Goal: Task Accomplishment & Management: Manage account settings

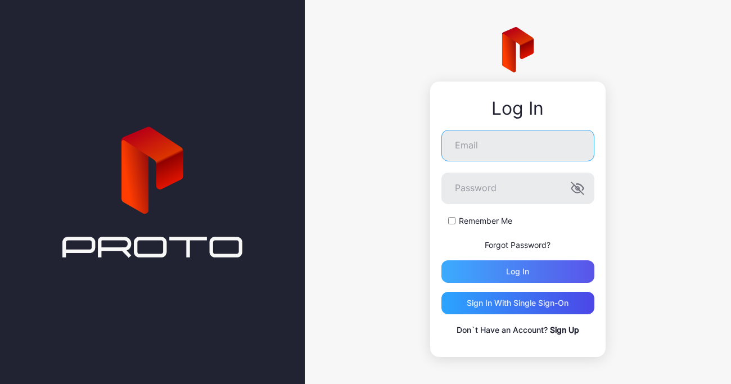
type input "**********"
click at [548, 278] on div "Log in" at bounding box center [517, 271] width 153 height 22
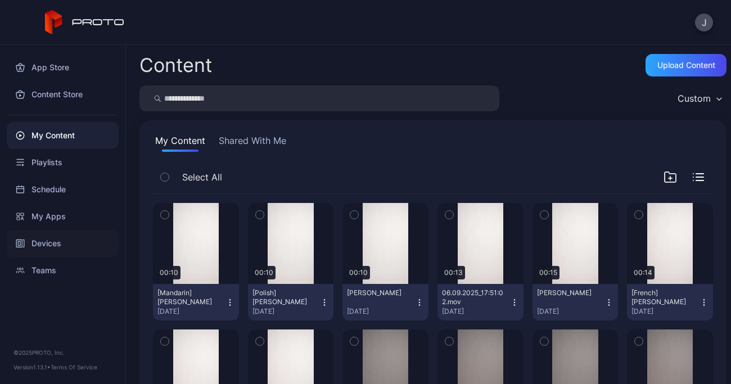
click at [51, 250] on div "Devices" at bounding box center [63, 243] width 112 height 27
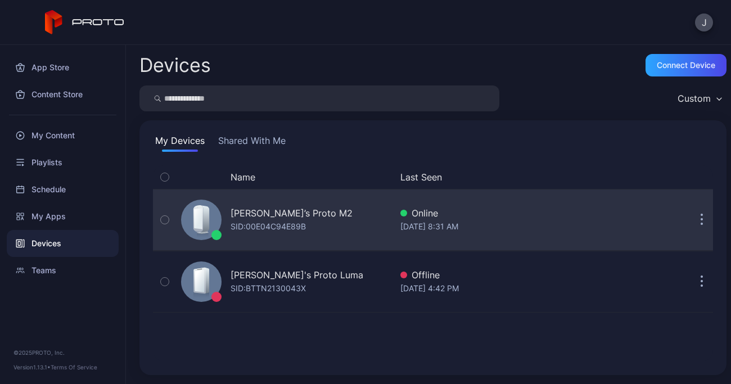
click at [261, 217] on div "Geminai’s Proto M2" at bounding box center [292, 212] width 122 height 13
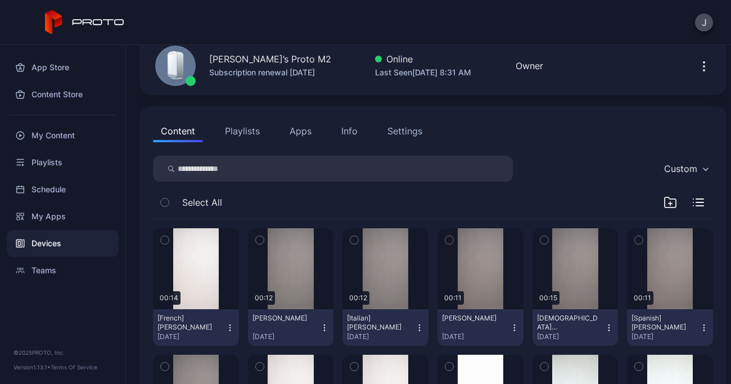
scroll to position [58, 0]
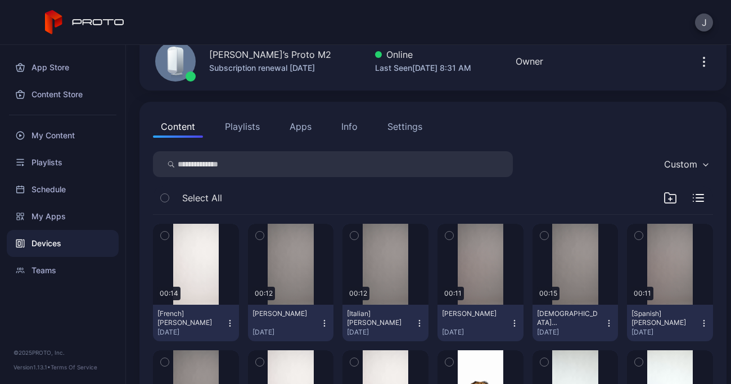
click at [164, 199] on icon "button" at bounding box center [164, 198] width 3 height 2
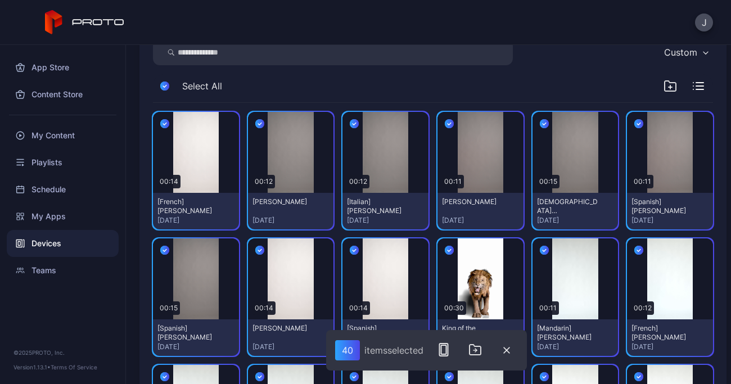
scroll to position [173, 0]
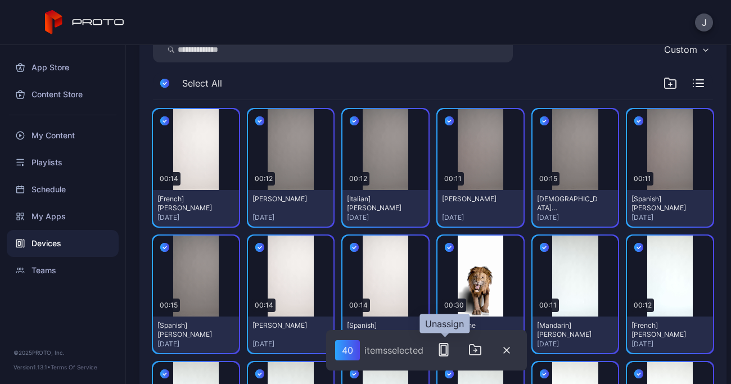
click at [445, 352] on icon "button" at bounding box center [443, 349] width 13 height 13
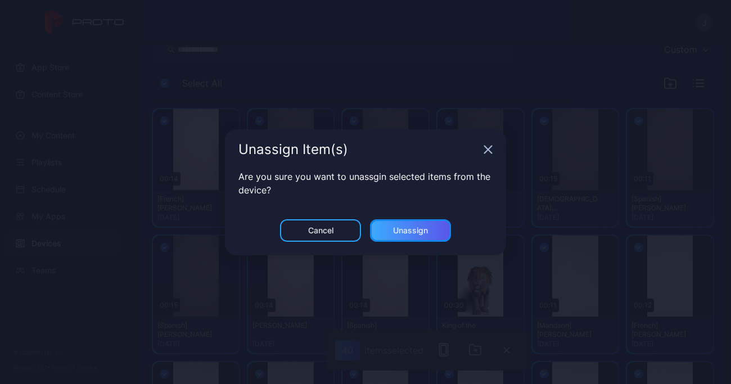
click at [426, 234] on div "Unassign" at bounding box center [410, 230] width 35 height 9
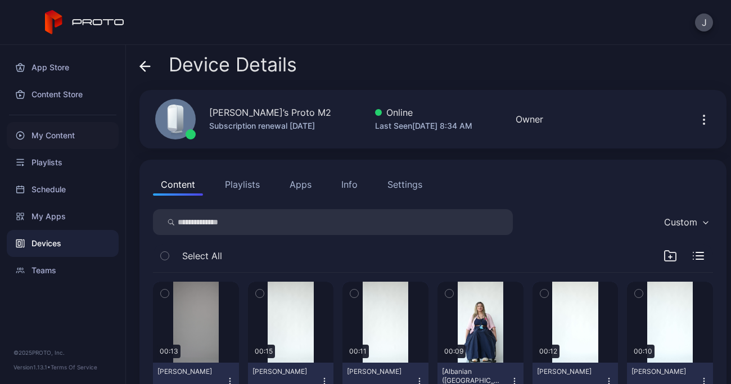
click at [51, 135] on div "My Content" at bounding box center [63, 135] width 112 height 27
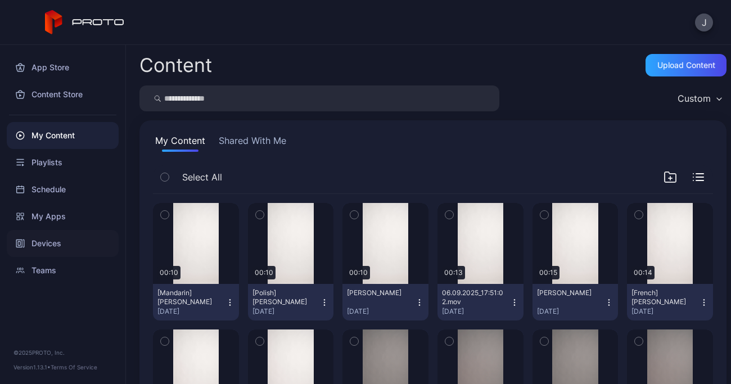
click at [39, 241] on div "Devices" at bounding box center [63, 243] width 112 height 27
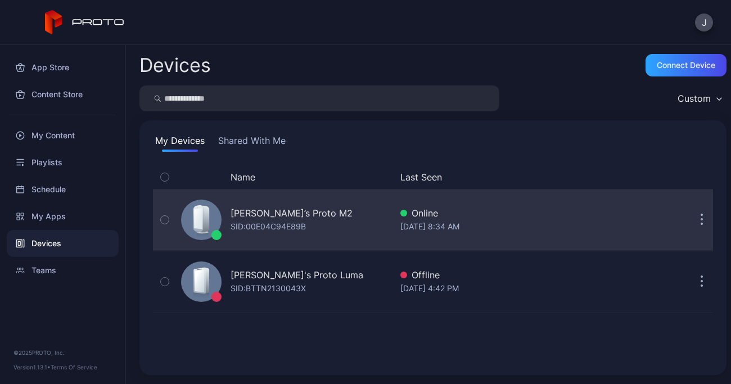
click at [691, 218] on button "button" at bounding box center [702, 220] width 22 height 22
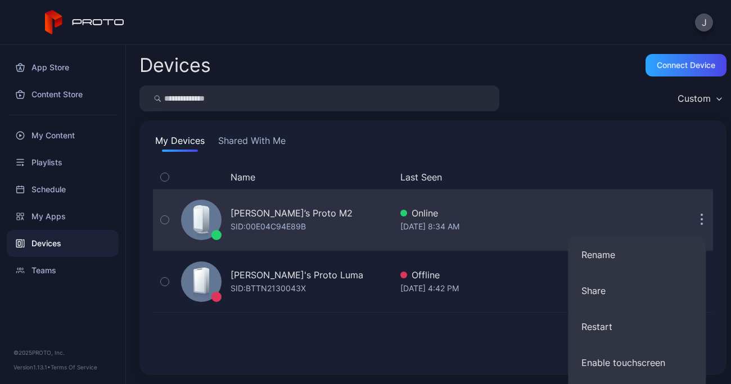
click at [259, 213] on div "Geminai’s Proto M2" at bounding box center [292, 212] width 122 height 13
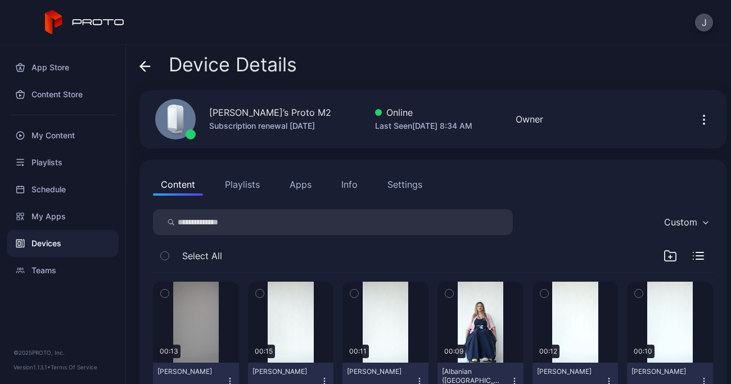
click at [697, 119] on icon "button" at bounding box center [703, 119] width 13 height 13
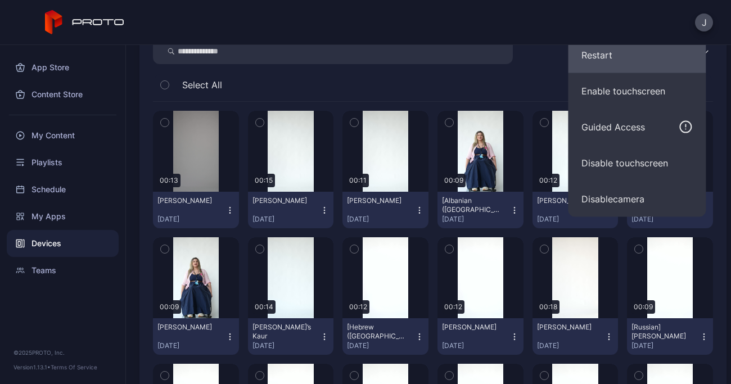
scroll to position [172, 0]
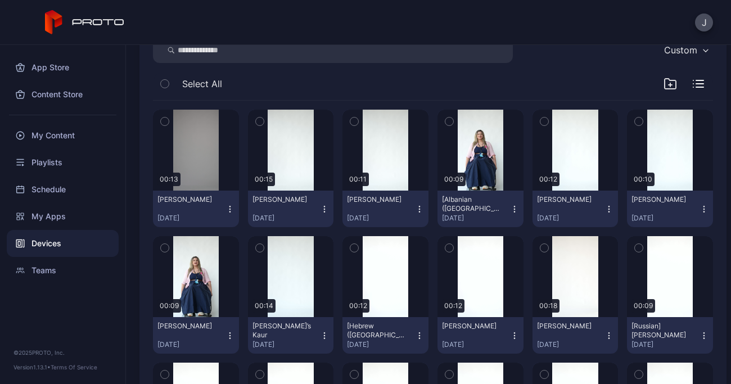
click at [353, 17] on div "J" at bounding box center [365, 22] width 731 height 45
click at [65, 137] on div "My Content" at bounding box center [63, 135] width 112 height 27
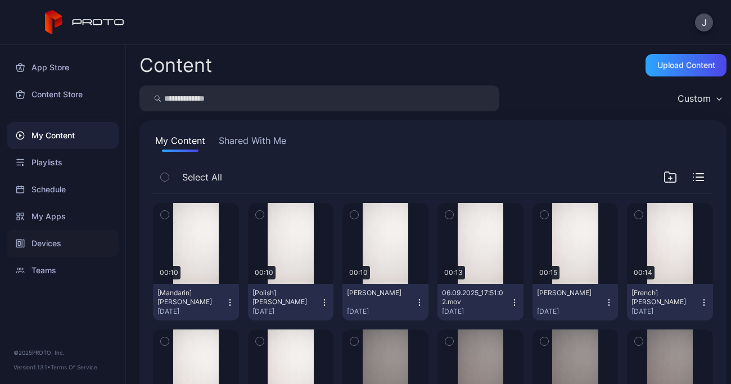
click at [46, 245] on div "Devices" at bounding box center [63, 243] width 112 height 27
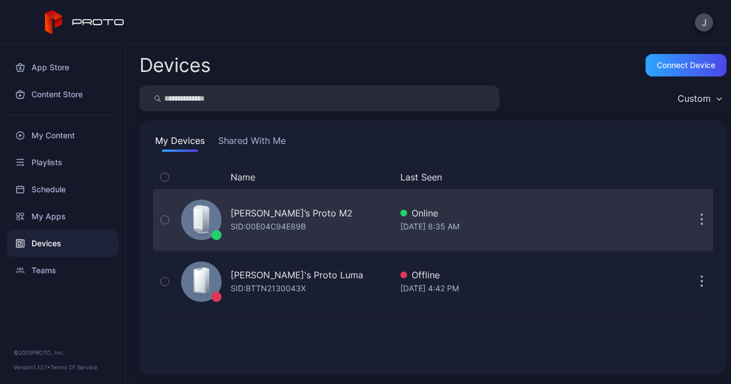
click at [282, 220] on div "SID: 00E04C94E89B" at bounding box center [268, 226] width 75 height 13
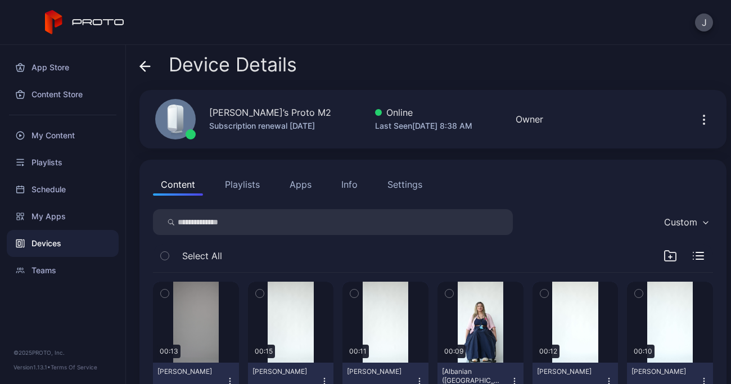
click at [164, 259] on icon "button" at bounding box center [165, 256] width 8 height 12
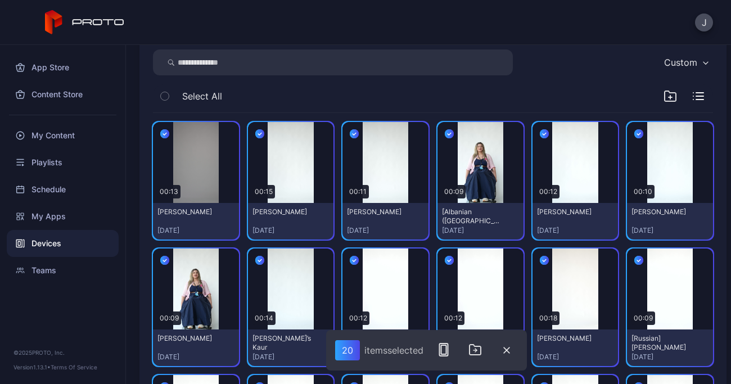
scroll to position [170, 0]
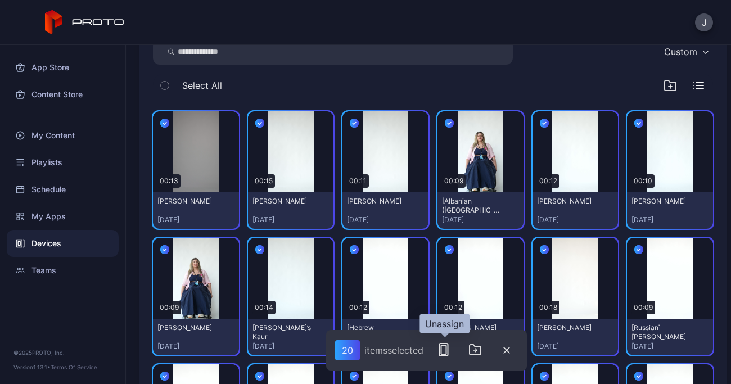
click at [443, 348] on icon "button" at bounding box center [443, 349] width 13 height 13
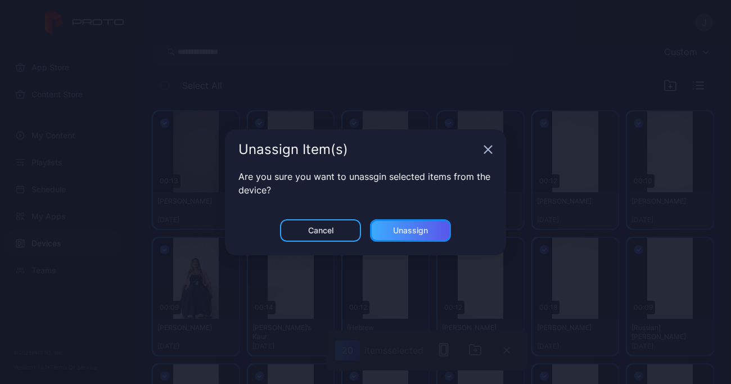
click at [417, 229] on div "Unassign" at bounding box center [410, 230] width 35 height 9
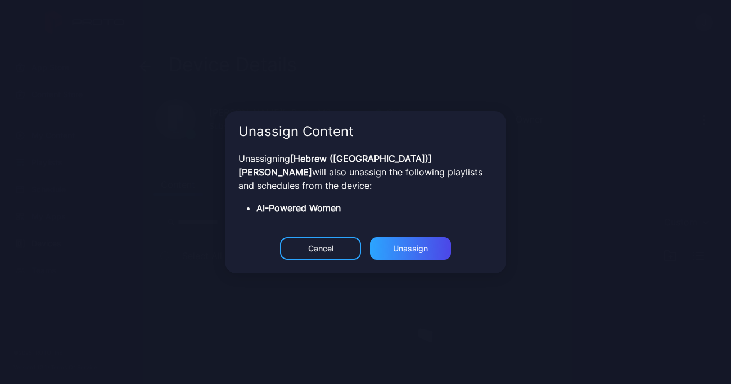
scroll to position [0, 0]
click at [425, 255] on div "Unassign" at bounding box center [410, 248] width 81 height 22
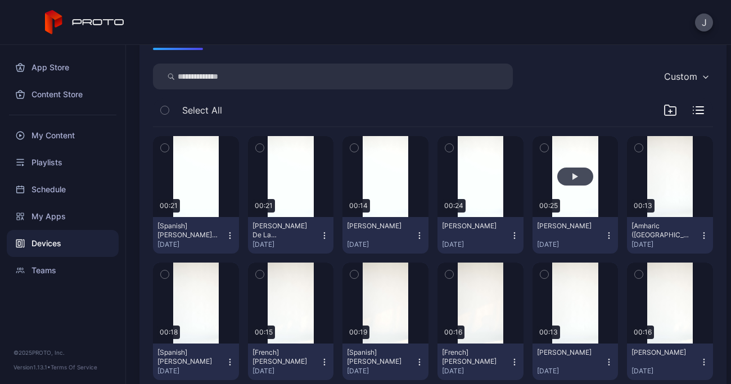
scroll to position [148, 0]
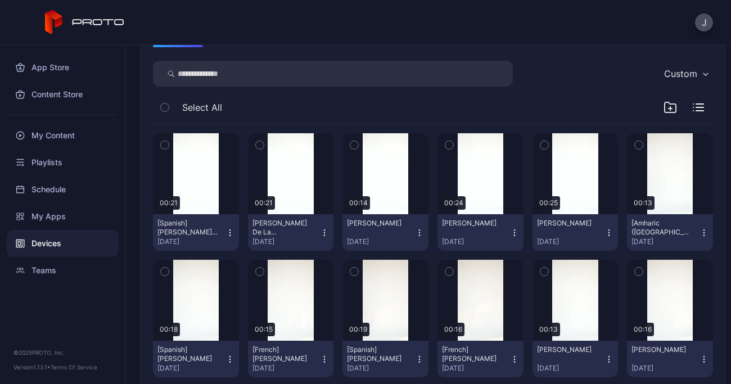
click at [164, 107] on icon "button" at bounding box center [165, 107] width 8 height 12
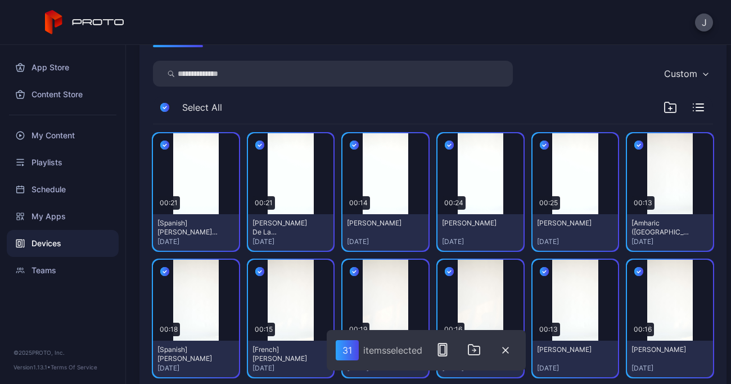
click at [390, 350] on div "item s selected" at bounding box center [392, 350] width 59 height 11
click at [447, 348] on rect "button" at bounding box center [443, 350] width 8 height 12
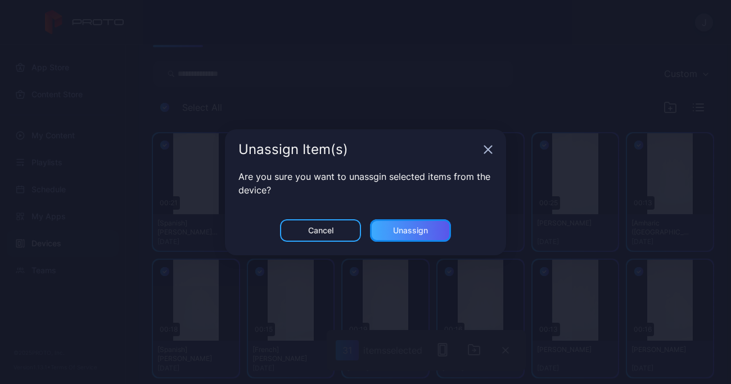
click at [420, 227] on div "Unassign" at bounding box center [410, 230] width 35 height 9
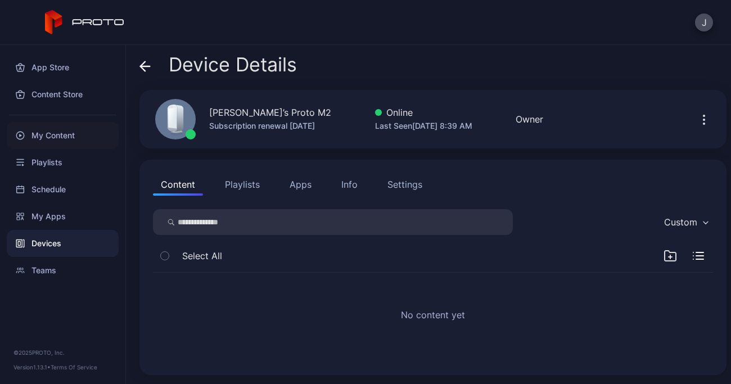
click at [59, 132] on div "My Content" at bounding box center [63, 135] width 112 height 27
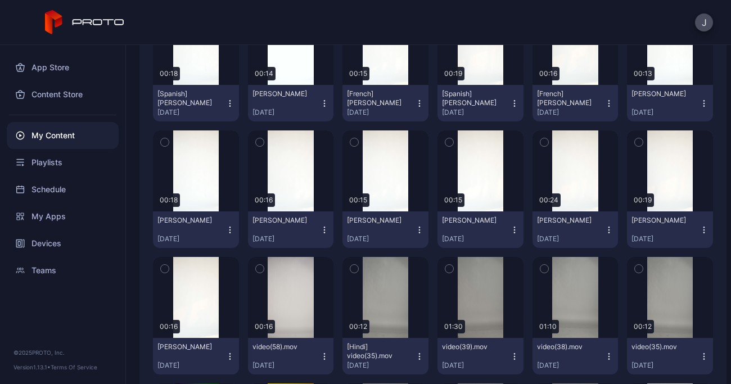
scroll to position [2245, 0]
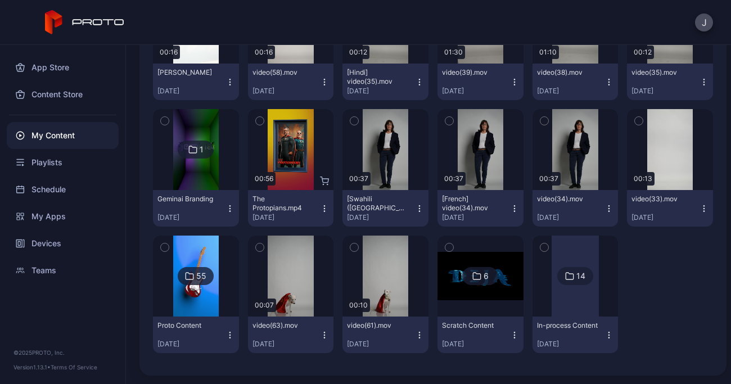
click at [211, 307] on img at bounding box center [196, 276] width 46 height 81
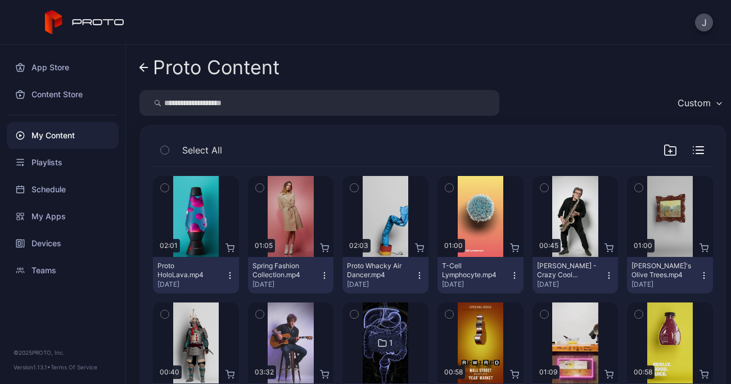
click at [165, 154] on icon "button" at bounding box center [165, 150] width 8 height 12
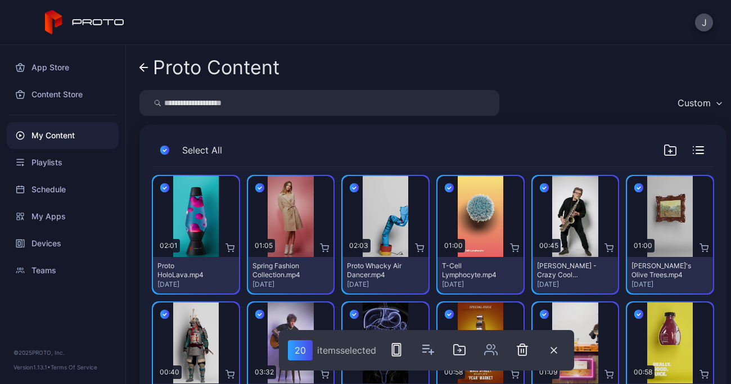
click at [165, 154] on icon "button" at bounding box center [164, 150] width 9 height 12
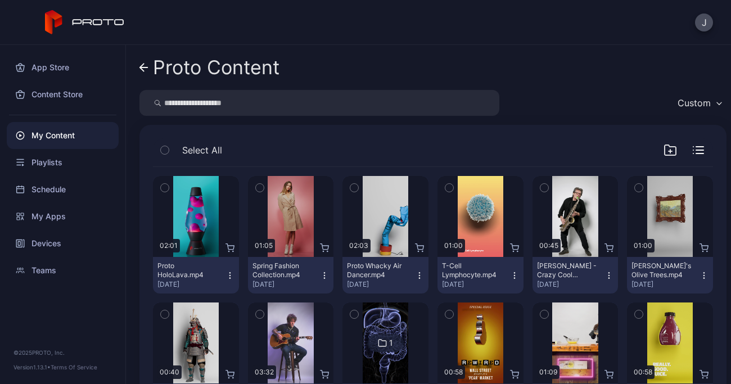
click at [166, 188] on icon "button" at bounding box center [165, 188] width 8 height 12
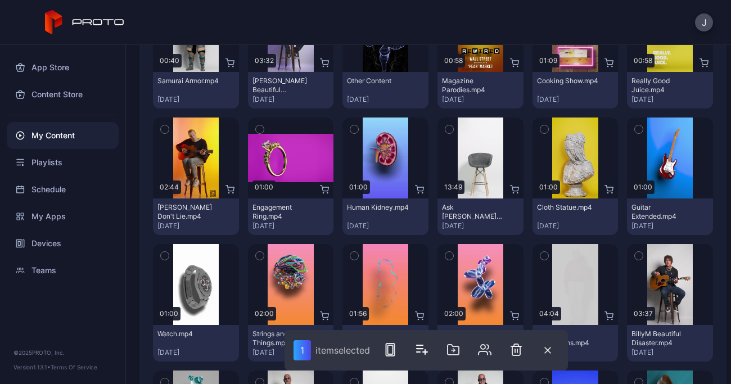
scroll to position [314, 0]
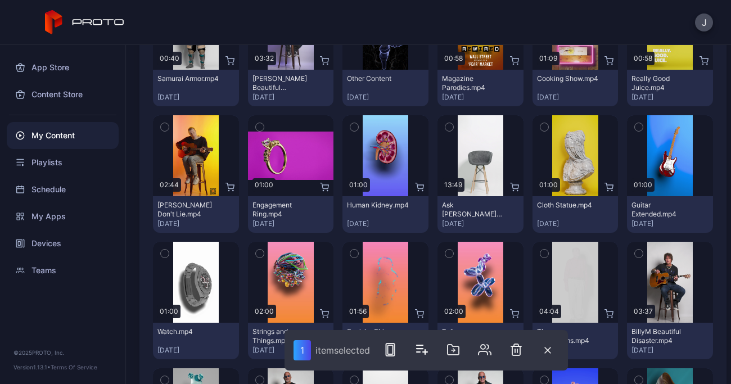
click at [540, 127] on icon "button" at bounding box center [544, 127] width 8 height 12
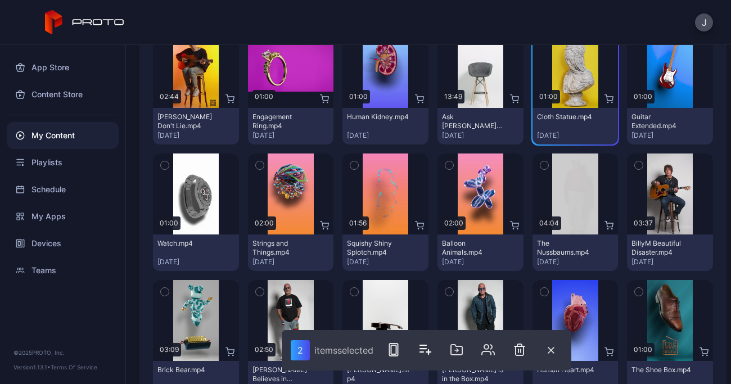
scroll to position [417, 0]
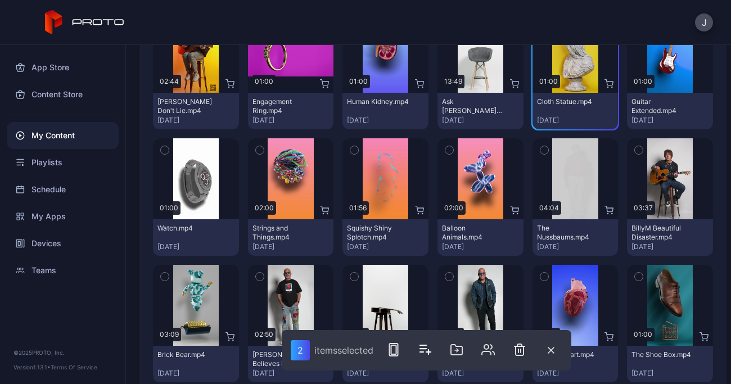
click at [445, 149] on icon "button" at bounding box center [449, 150] width 8 height 12
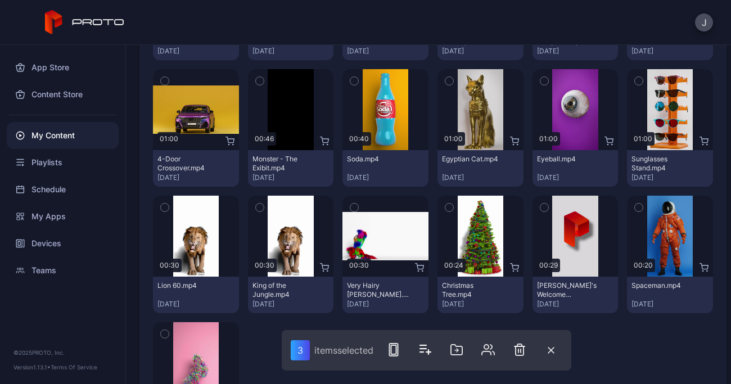
scroll to position [1002, 0]
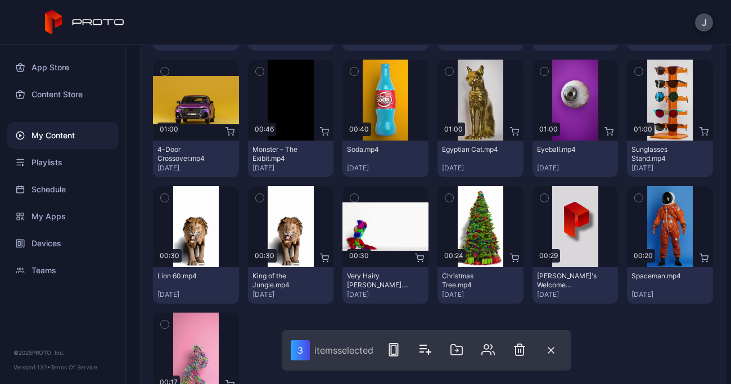
click at [166, 199] on icon "button" at bounding box center [165, 198] width 8 height 12
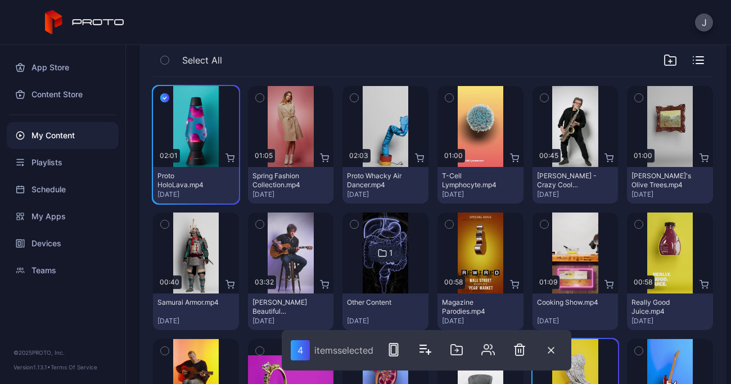
scroll to position [84, 0]
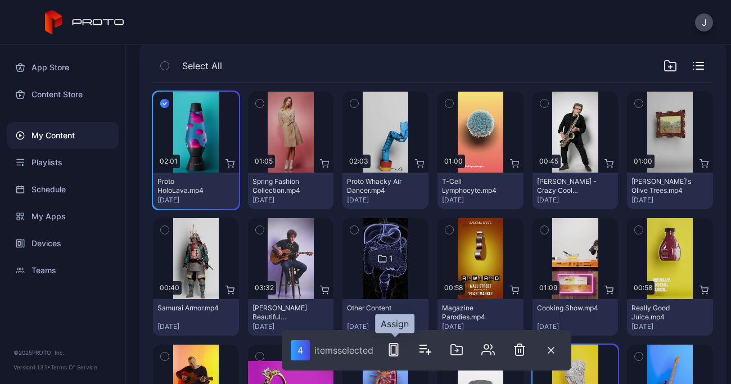
click at [395, 346] on icon "button" at bounding box center [393, 349] width 13 height 13
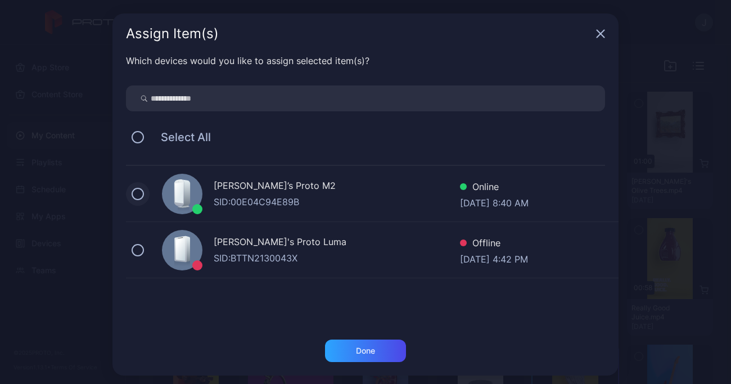
click at [132, 195] on button at bounding box center [138, 194] width 12 height 12
click at [386, 353] on div "Done" at bounding box center [365, 351] width 81 height 22
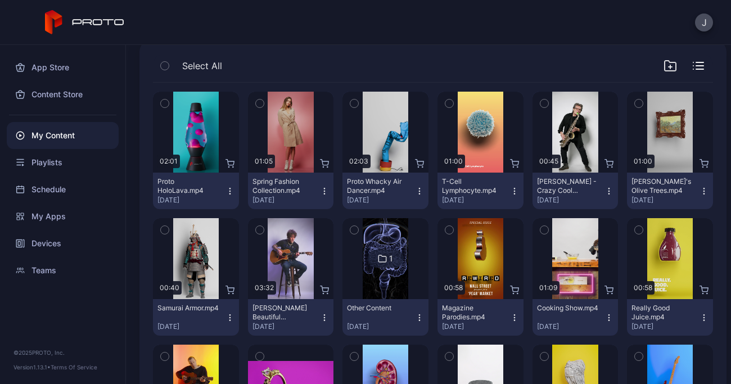
scroll to position [0, 0]
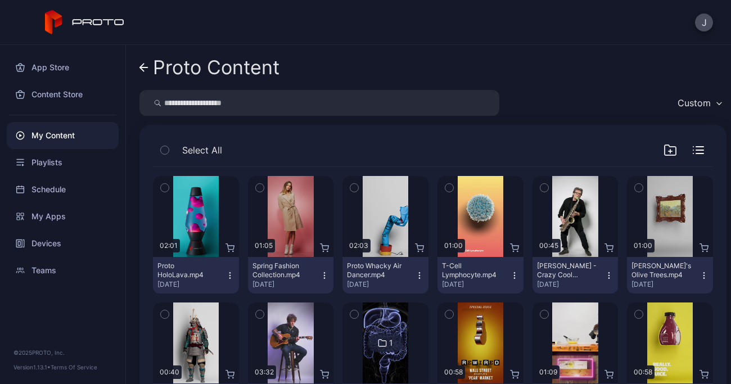
click at [145, 69] on icon at bounding box center [143, 68] width 9 height 10
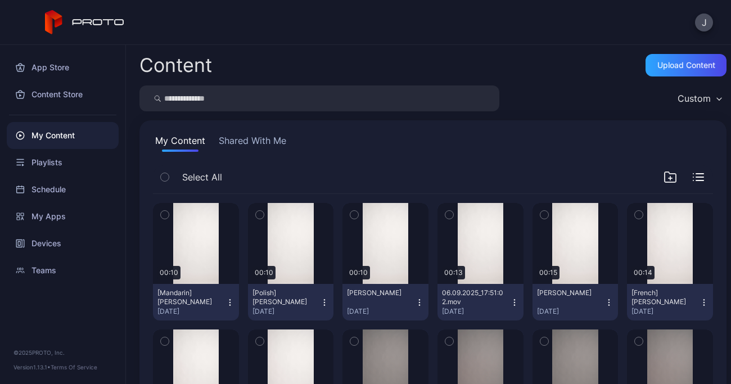
scroll to position [2245, 0]
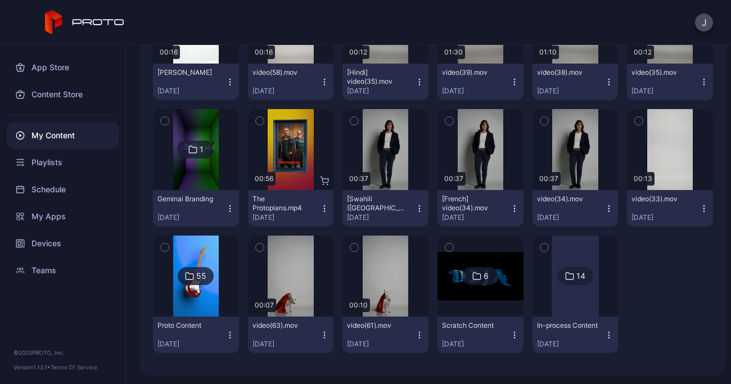
click at [448, 121] on icon "button" at bounding box center [449, 121] width 3 height 2
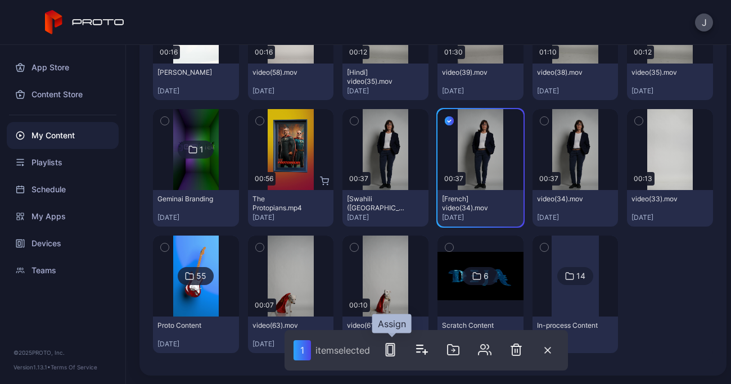
click at [395, 353] on rect "button" at bounding box center [390, 350] width 8 height 12
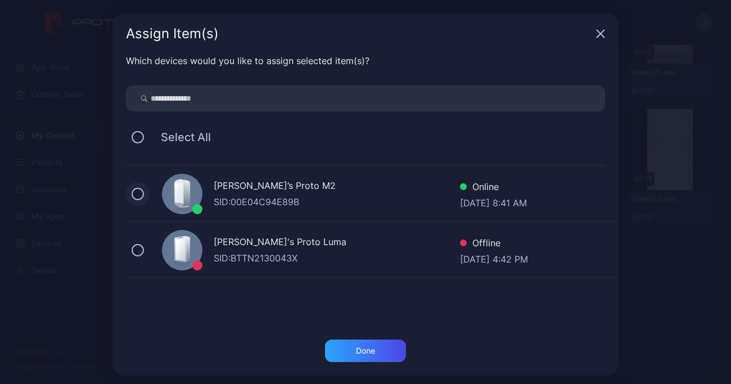
click at [132, 197] on button at bounding box center [138, 194] width 12 height 12
click at [378, 350] on div "Done" at bounding box center [365, 351] width 81 height 22
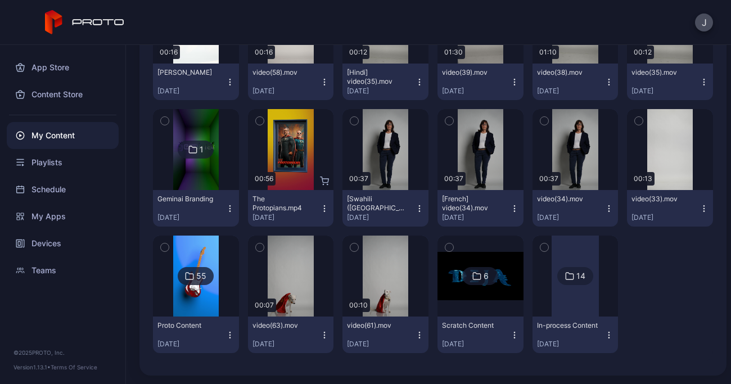
click at [581, 310] on div at bounding box center [575, 276] width 47 height 81
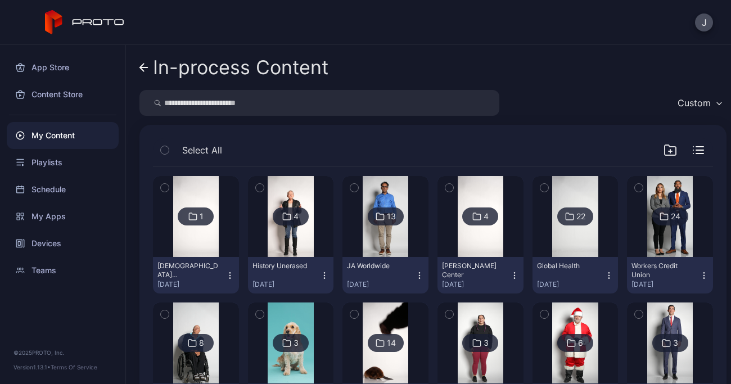
click at [322, 277] on icon "button" at bounding box center [324, 275] width 9 height 9
click at [290, 256] on img at bounding box center [291, 216] width 46 height 81
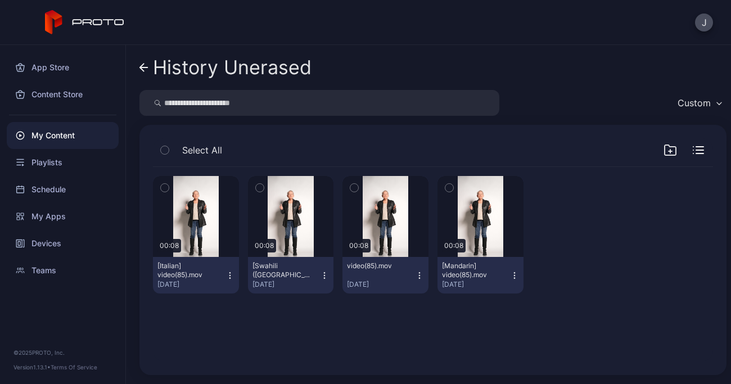
click at [351, 191] on icon "button" at bounding box center [354, 188] width 8 height 12
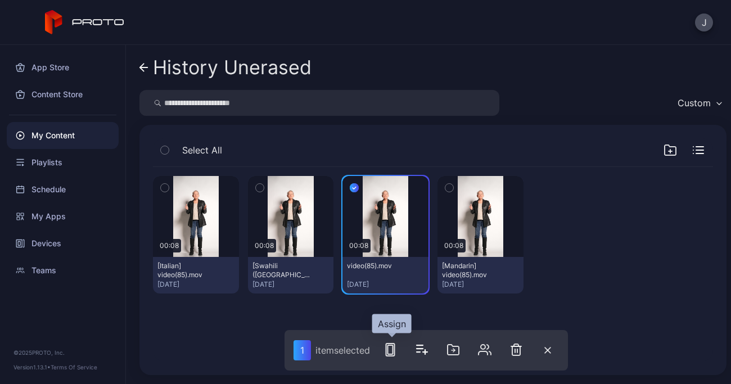
click at [393, 350] on icon "button" at bounding box center [390, 349] width 13 height 13
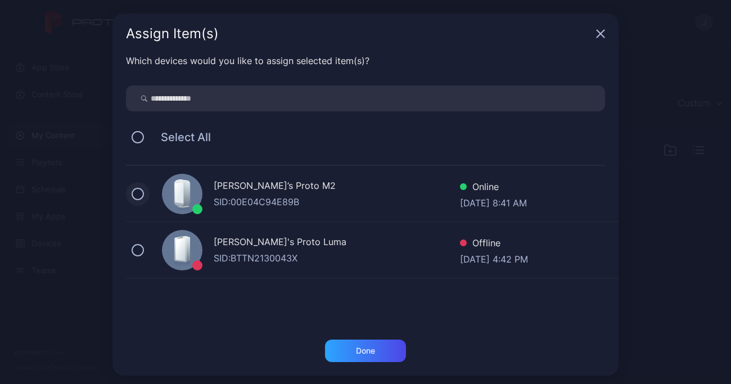
click at [132, 193] on button at bounding box center [138, 194] width 12 height 12
click at [370, 351] on div "Done" at bounding box center [365, 351] width 81 height 22
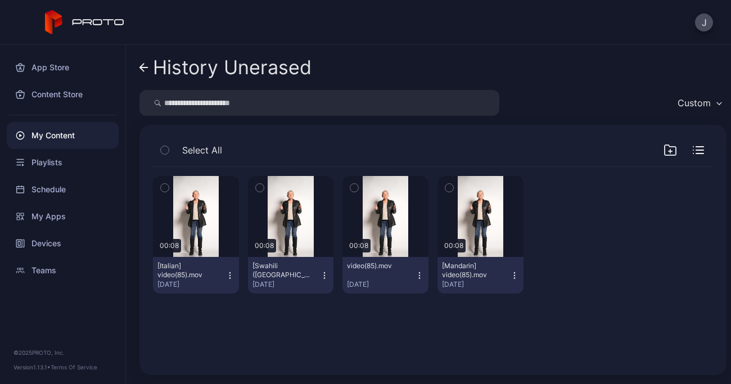
click at [150, 67] on link "History Unerased" at bounding box center [225, 67] width 172 height 27
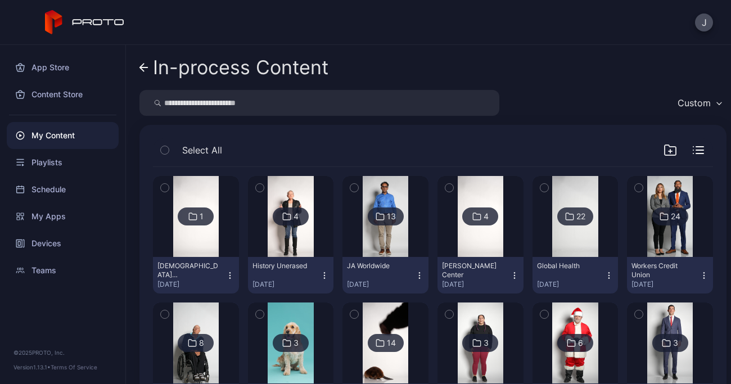
click at [197, 236] on img at bounding box center [196, 216] width 46 height 81
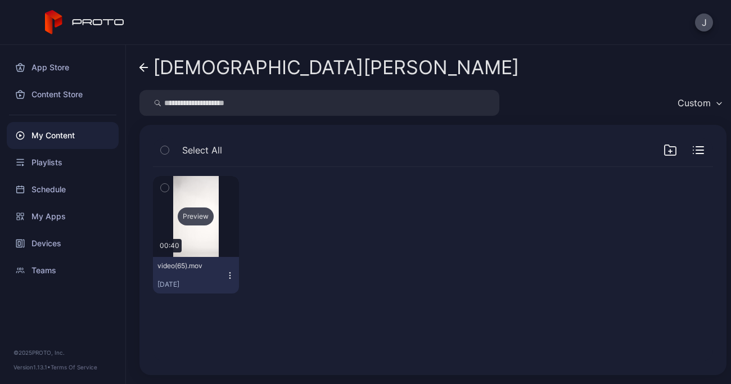
click at [200, 213] on div "Preview" at bounding box center [196, 217] width 36 height 18
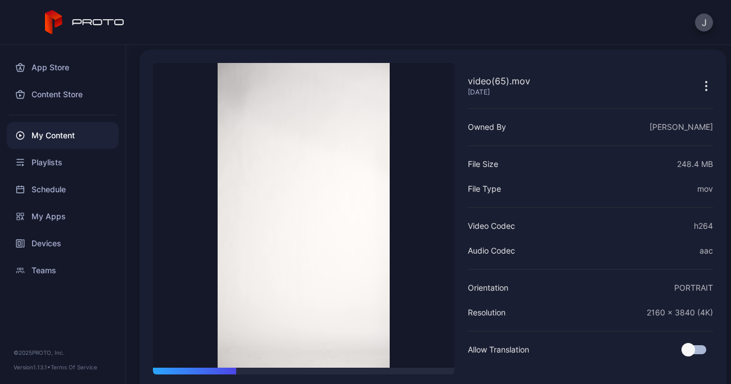
scroll to position [80, 0]
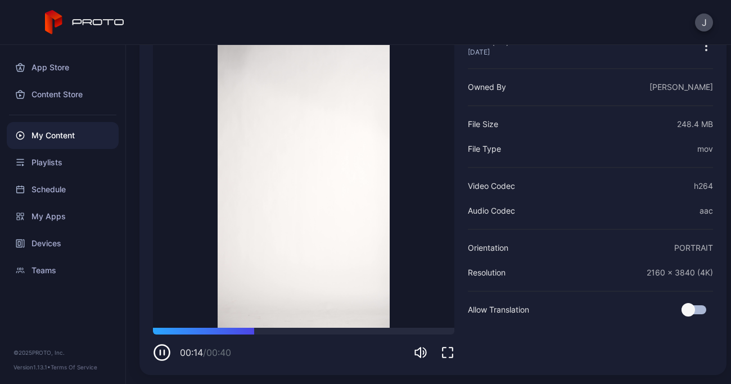
click at [164, 352] on icon "button" at bounding box center [164, 352] width 0 height 4
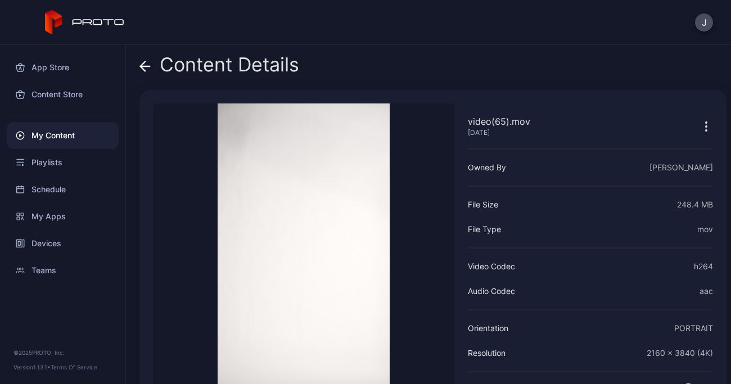
click at [147, 65] on icon at bounding box center [144, 66] width 11 height 11
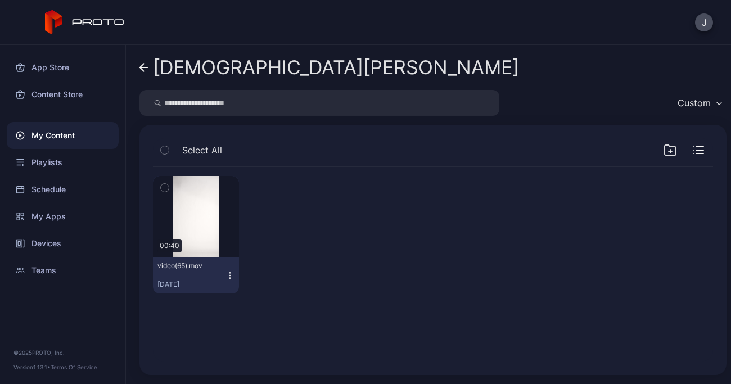
click at [146, 65] on icon at bounding box center [143, 68] width 9 height 10
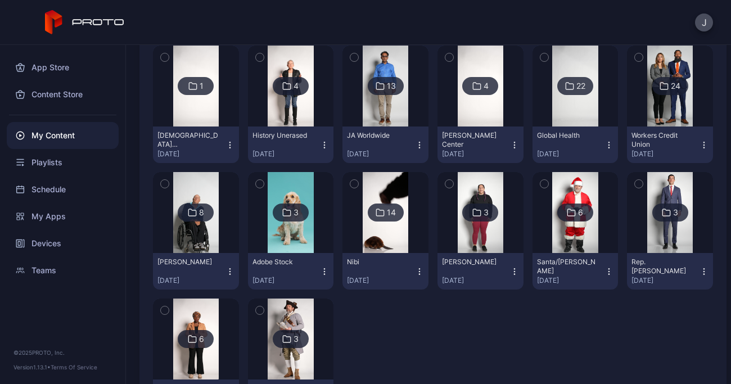
scroll to position [123, 0]
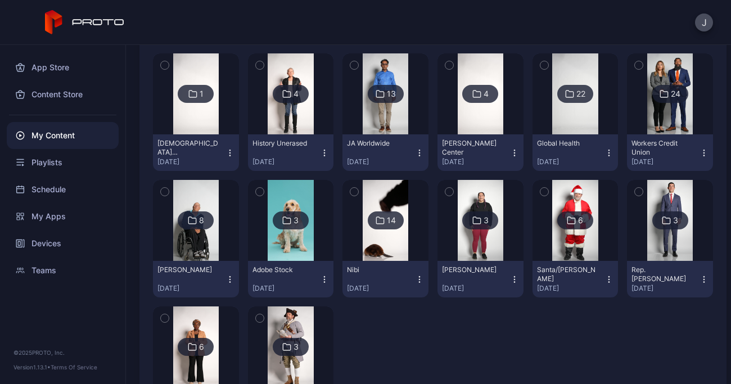
click at [566, 121] on img at bounding box center [575, 93] width 46 height 81
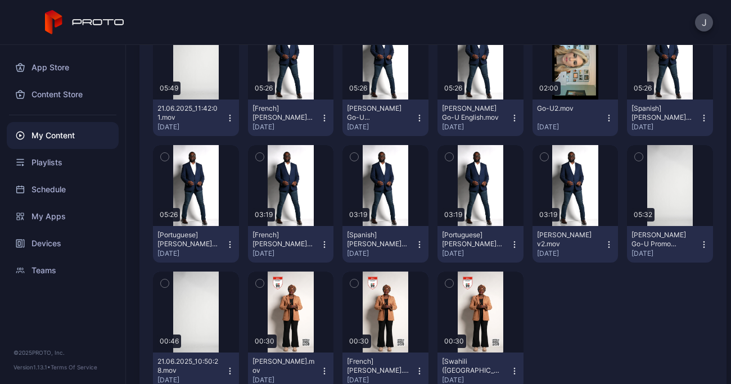
scroll to position [320, 0]
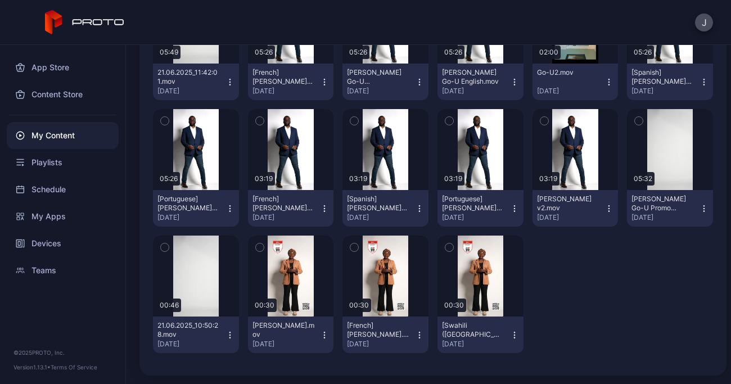
click at [256, 250] on icon "button" at bounding box center [260, 247] width 8 height 12
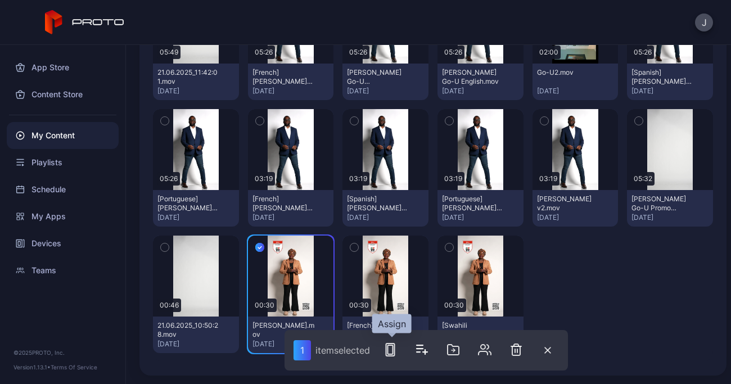
click at [391, 350] on icon "button" at bounding box center [390, 349] width 13 height 13
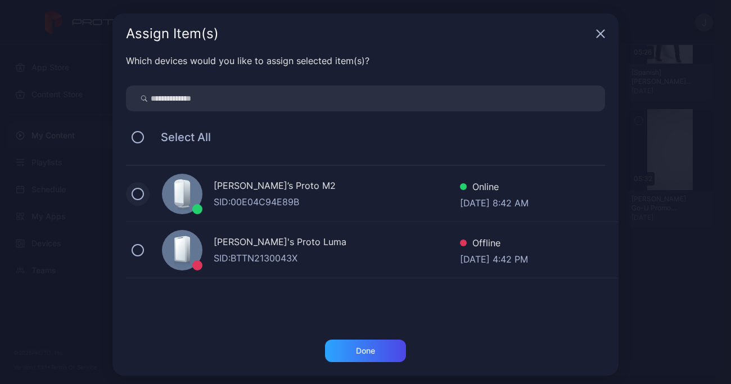
click at [132, 192] on button at bounding box center [138, 194] width 12 height 12
click at [389, 350] on div "Done" at bounding box center [365, 351] width 81 height 22
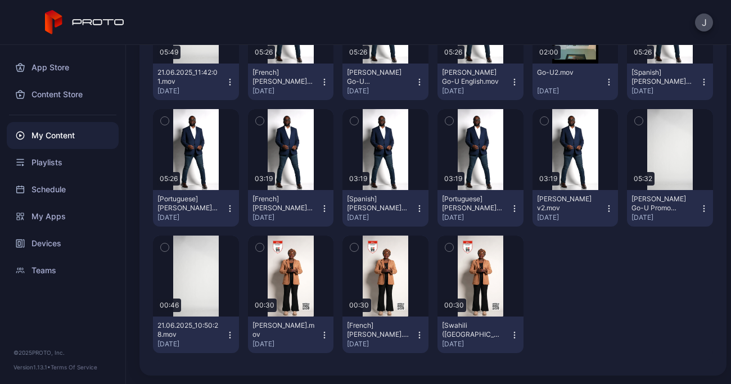
scroll to position [0, 0]
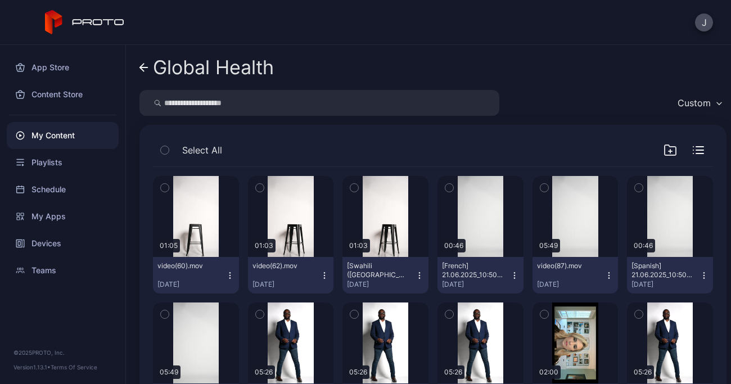
click at [146, 65] on icon at bounding box center [143, 68] width 9 height 10
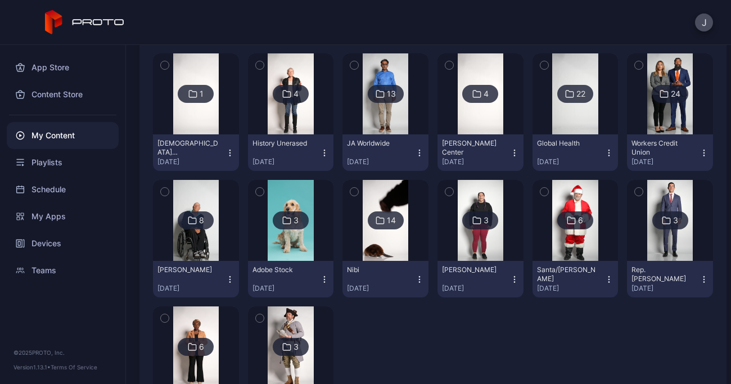
click at [70, 137] on div "My Content" at bounding box center [63, 135] width 112 height 27
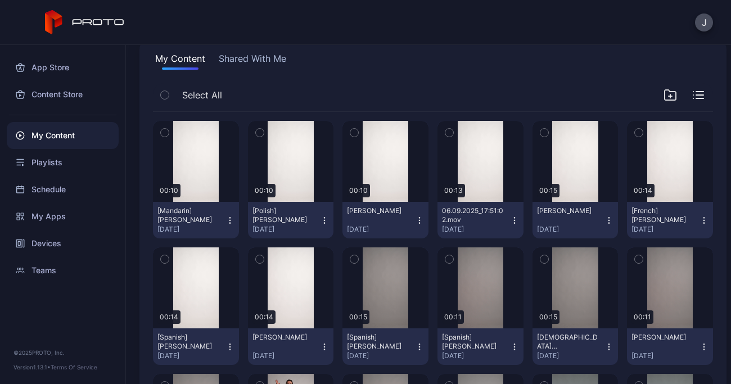
scroll to position [65, 0]
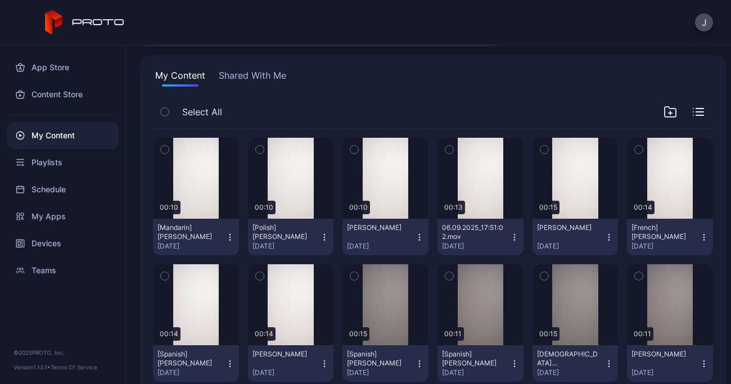
click at [165, 151] on icon "button" at bounding box center [165, 149] width 8 height 12
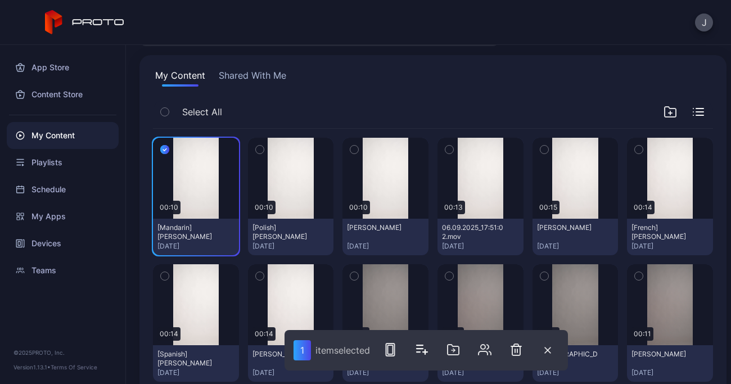
click at [260, 145] on icon "button" at bounding box center [260, 149] width 8 height 12
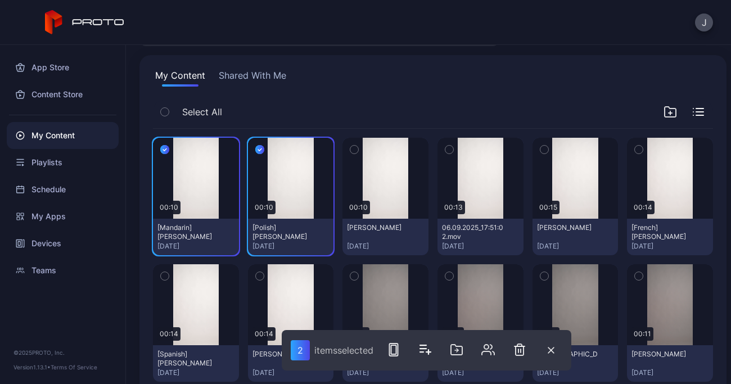
click at [351, 150] on icon "button" at bounding box center [354, 149] width 8 height 12
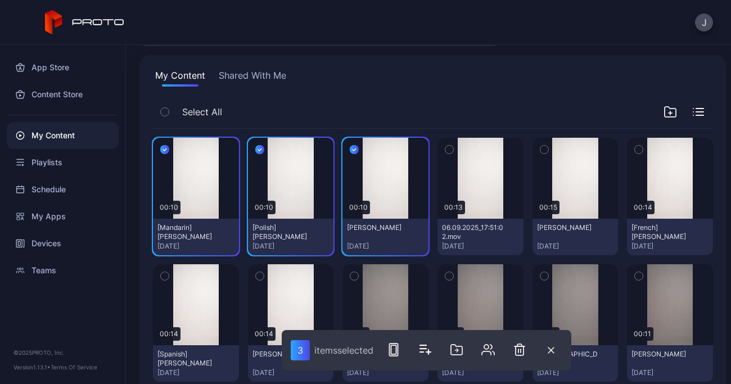
click at [540, 151] on icon "button" at bounding box center [544, 149] width 8 height 12
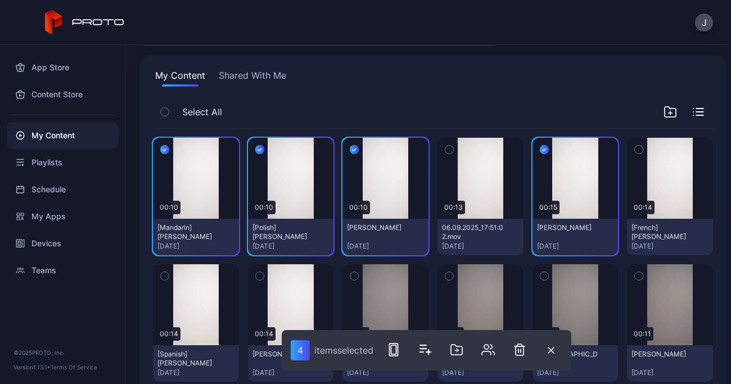
click at [635, 151] on icon "button" at bounding box center [639, 149] width 8 height 12
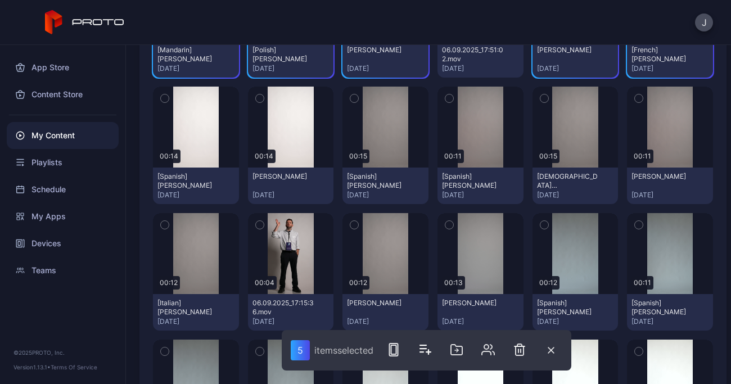
scroll to position [257, 0]
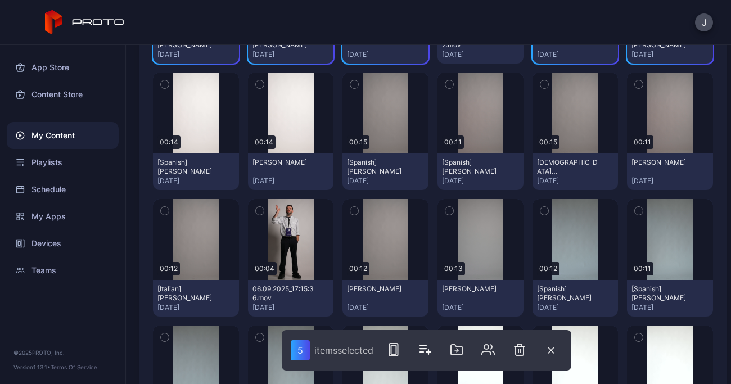
click at [258, 84] on icon "button" at bounding box center [259, 85] width 3 height 2
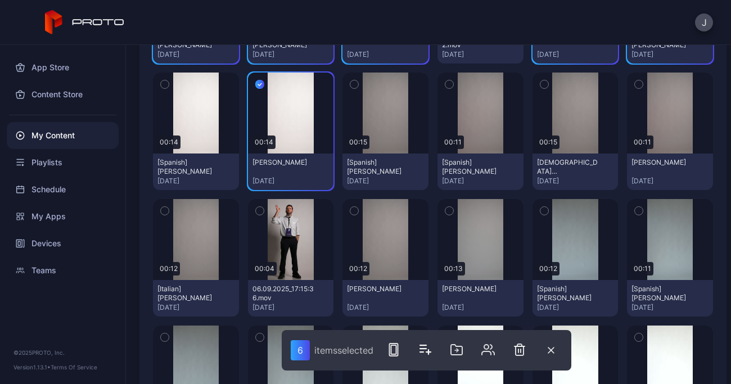
click at [635, 85] on icon "button" at bounding box center [639, 84] width 8 height 12
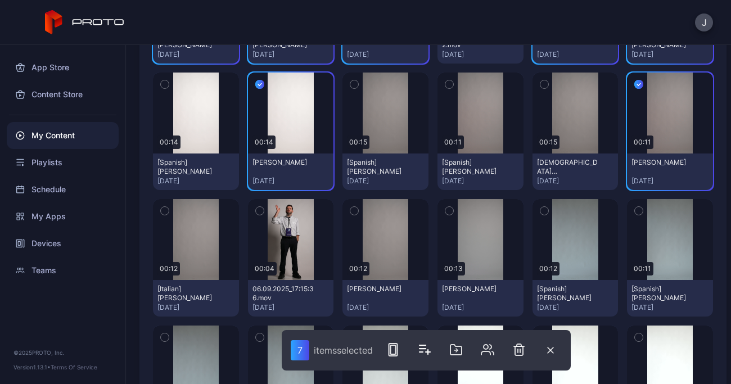
click at [540, 86] on icon "button" at bounding box center [544, 84] width 8 height 12
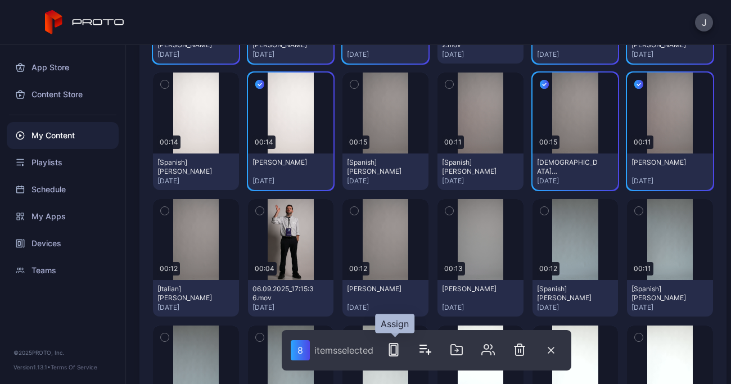
click at [391, 352] on rect "button" at bounding box center [393, 349] width 5 height 9
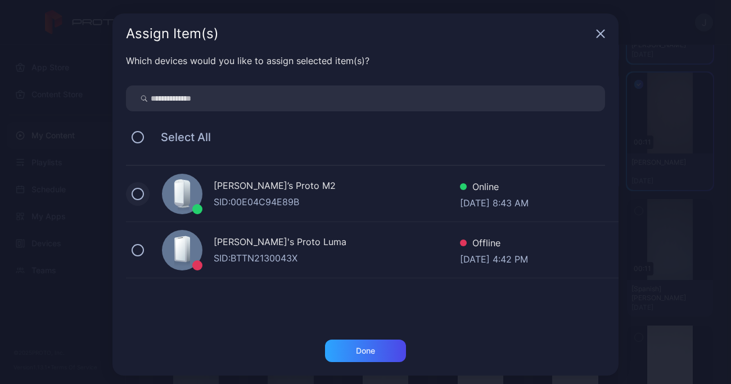
click at [133, 193] on button at bounding box center [138, 194] width 12 height 12
click at [384, 352] on div "Done" at bounding box center [365, 351] width 81 height 22
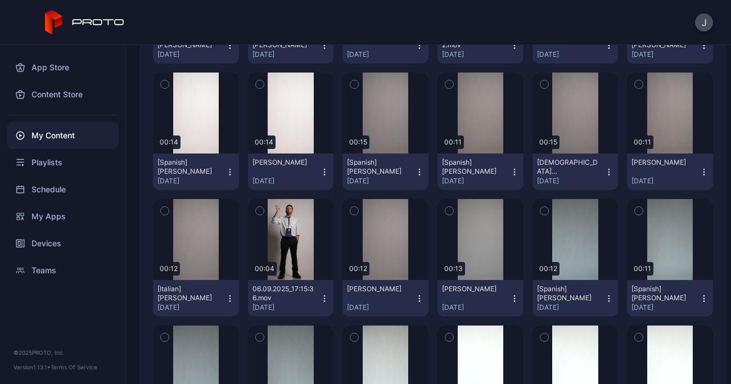
scroll to position [0, 0]
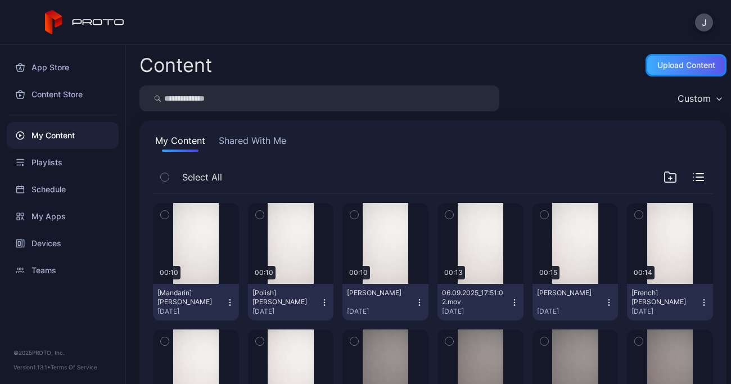
click at [663, 64] on div "Upload Content" at bounding box center [686, 65] width 58 height 9
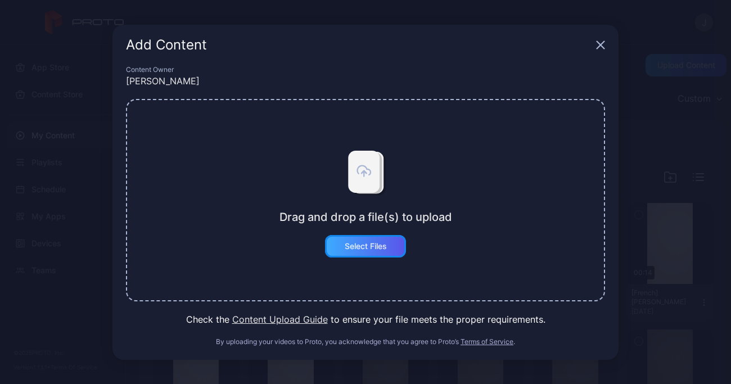
click at [374, 245] on div "Select Files" at bounding box center [366, 246] width 42 height 9
click at [603, 44] on icon "button" at bounding box center [600, 44] width 9 height 9
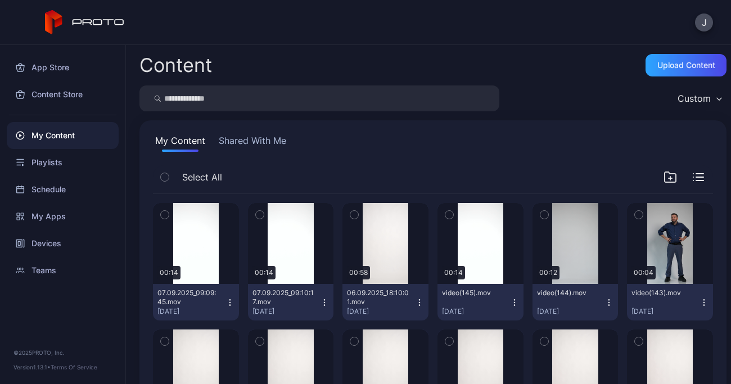
click at [704, 305] on icon "button" at bounding box center [704, 305] width 1 height 1
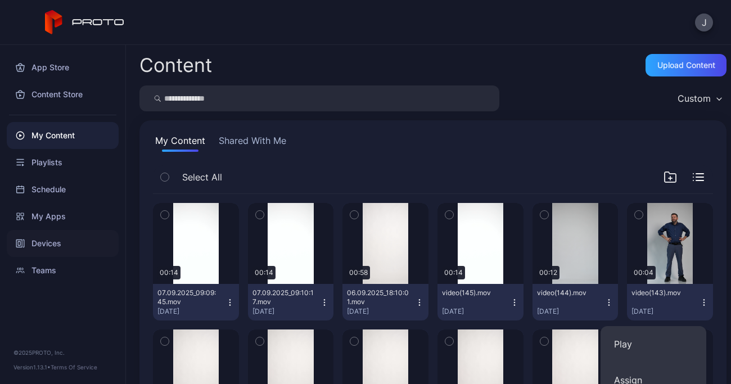
click at [42, 240] on div "Devices" at bounding box center [63, 243] width 112 height 27
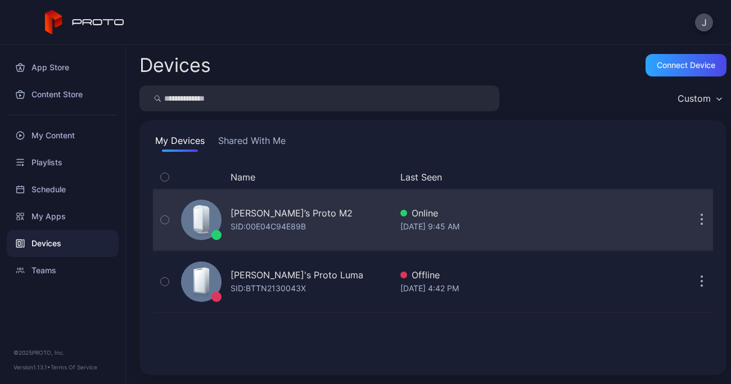
click at [285, 208] on div "Geminai’s Proto M2" at bounding box center [292, 212] width 122 height 13
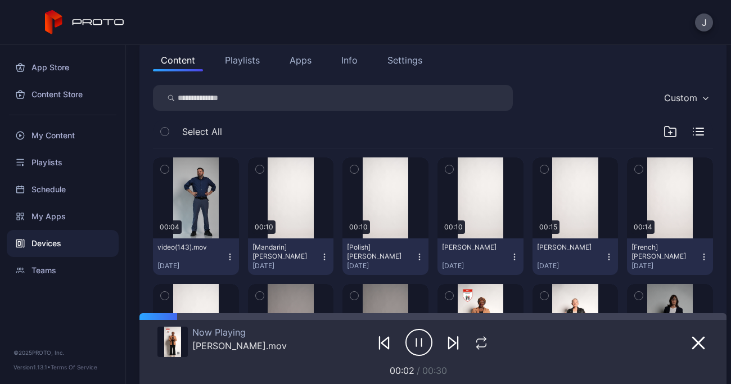
scroll to position [126, 0]
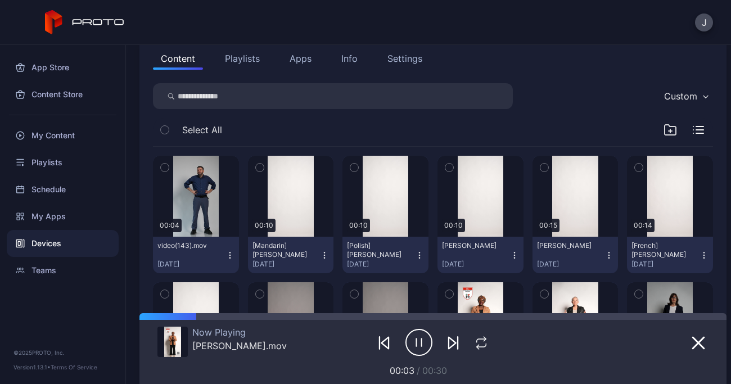
click at [228, 254] on icon "button" at bounding box center [230, 255] width 9 height 9
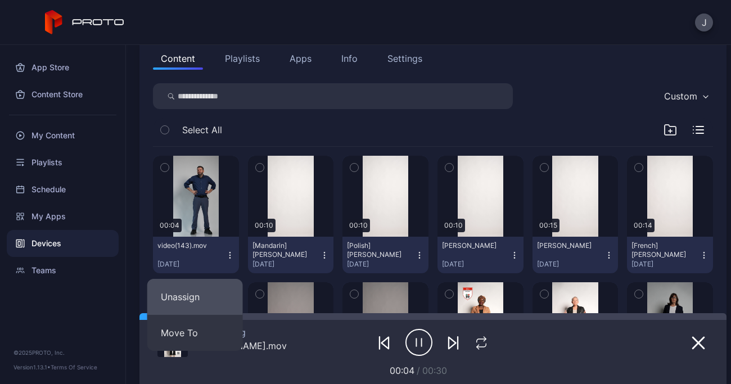
click at [199, 293] on button "Unassign" at bounding box center [195, 297] width 96 height 36
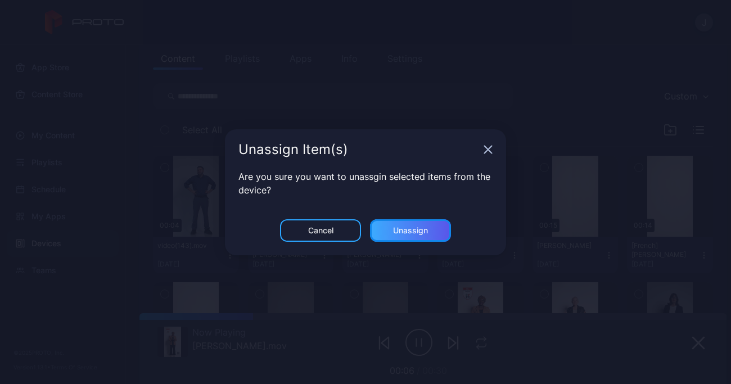
click at [436, 228] on div "Unassign" at bounding box center [410, 230] width 81 height 22
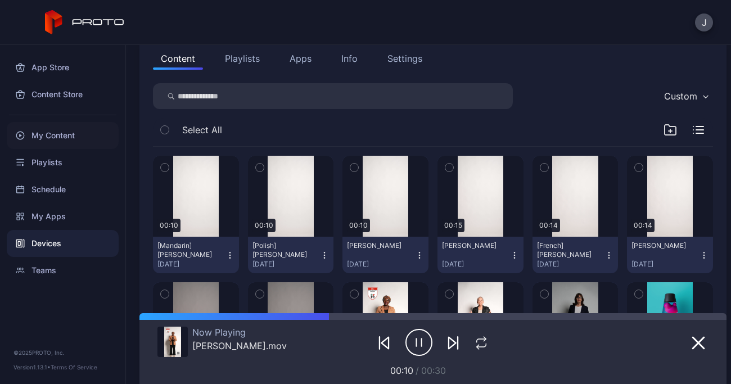
click at [66, 132] on div "My Content" at bounding box center [63, 135] width 112 height 27
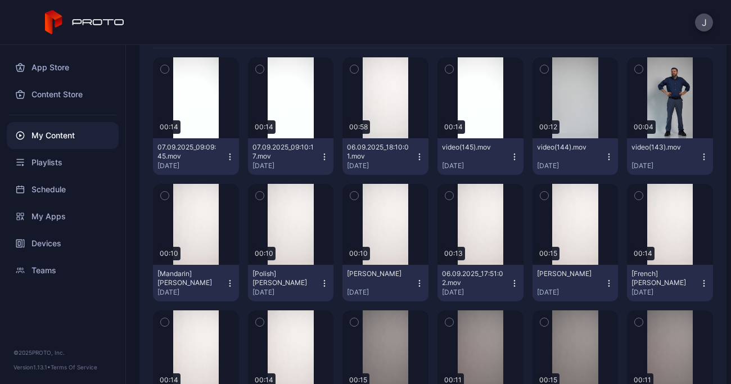
scroll to position [151, 0]
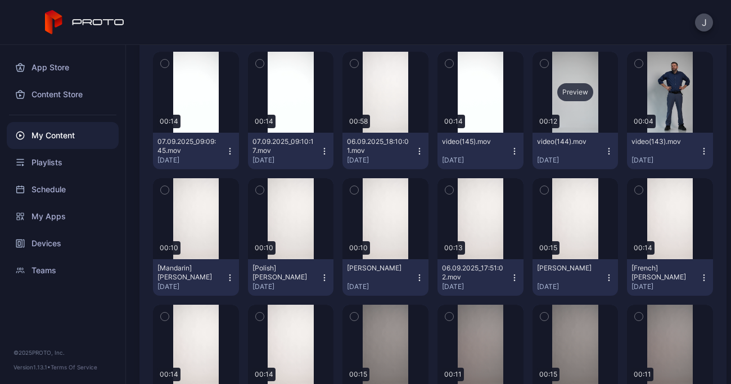
click at [572, 107] on div "Preview" at bounding box center [576, 92] width 86 height 81
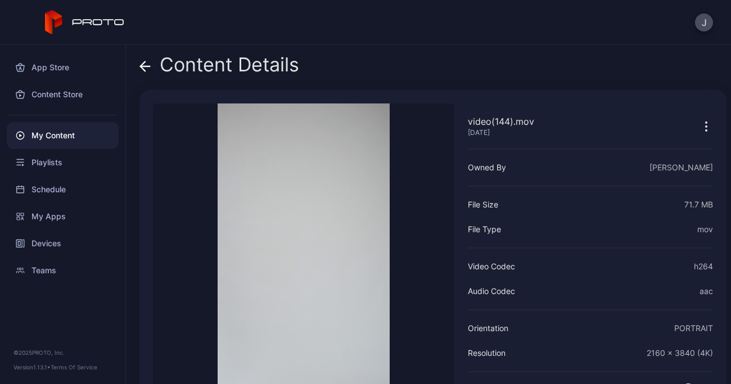
click at [152, 64] on div "Content Details" at bounding box center [219, 67] width 160 height 27
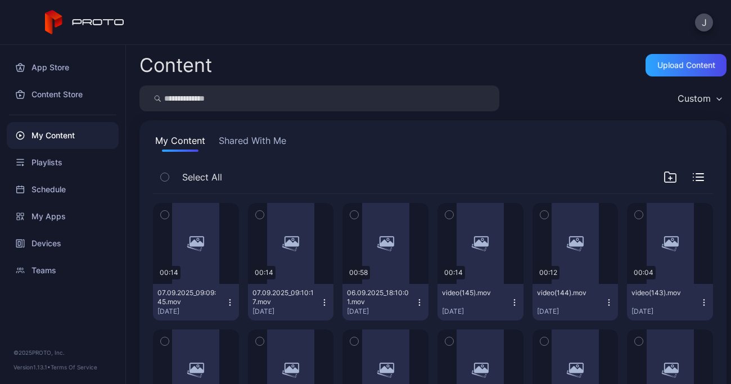
scroll to position [151, 0]
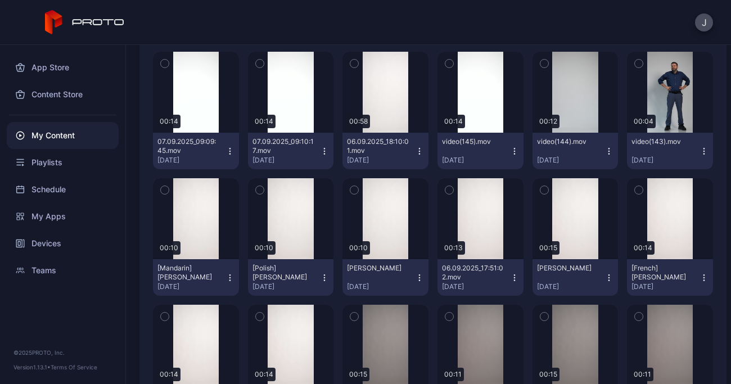
click at [605, 152] on icon "button" at bounding box center [609, 151] width 9 height 9
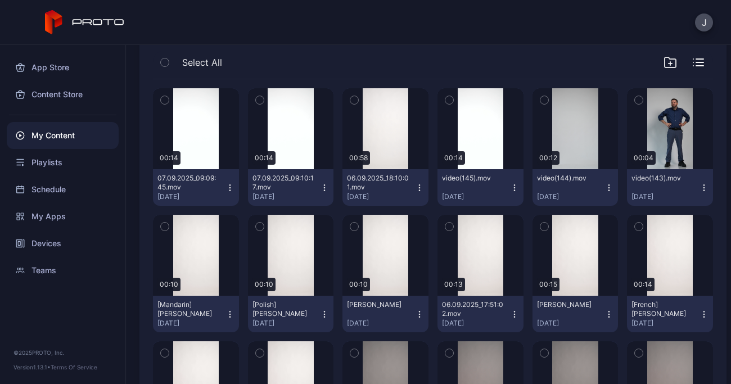
scroll to position [116, 0]
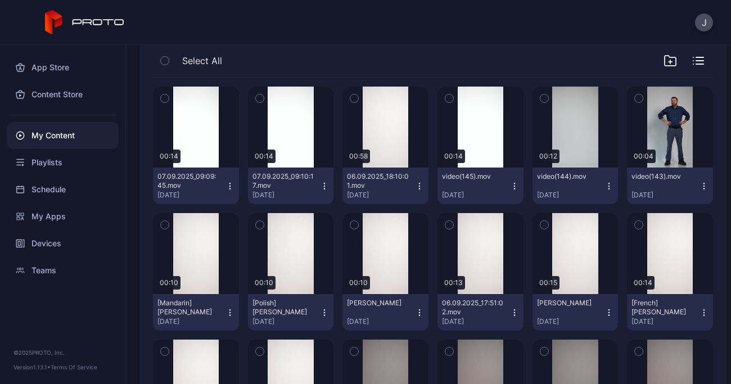
click at [609, 186] on icon "button" at bounding box center [609, 186] width 1 height 1
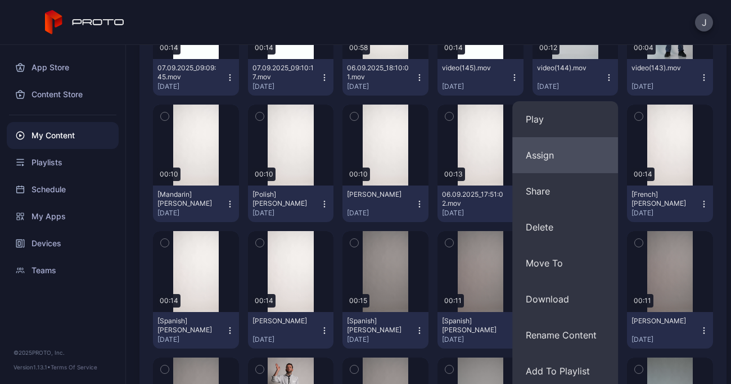
scroll to position [224, 0]
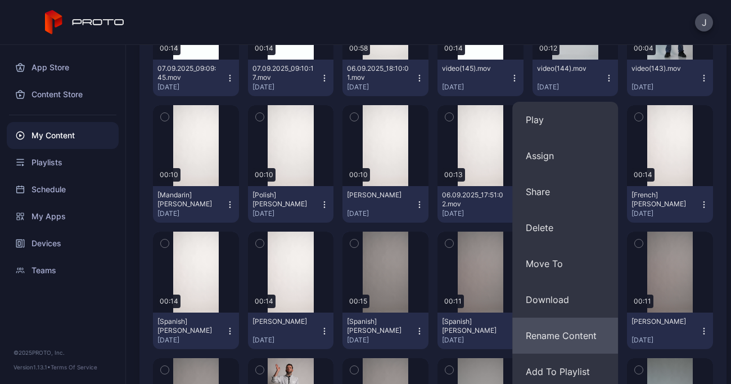
click at [594, 327] on button "Rename Content" at bounding box center [565, 336] width 106 height 36
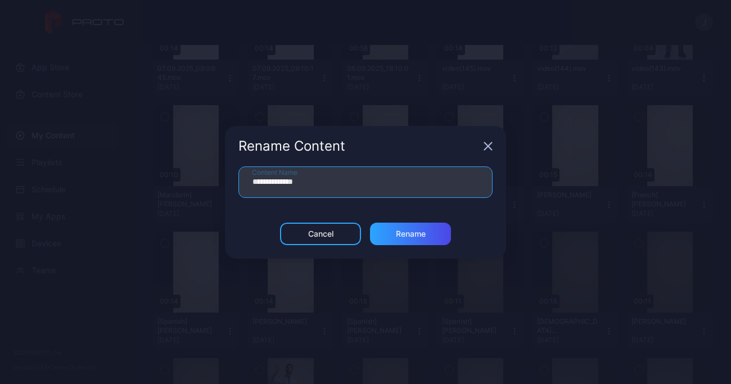
drag, startPoint x: 328, startPoint y: 184, endPoint x: 222, endPoint y: 185, distance: 106.9
click at [222, 185] on div "**********" at bounding box center [365, 192] width 731 height 384
type input "**********"
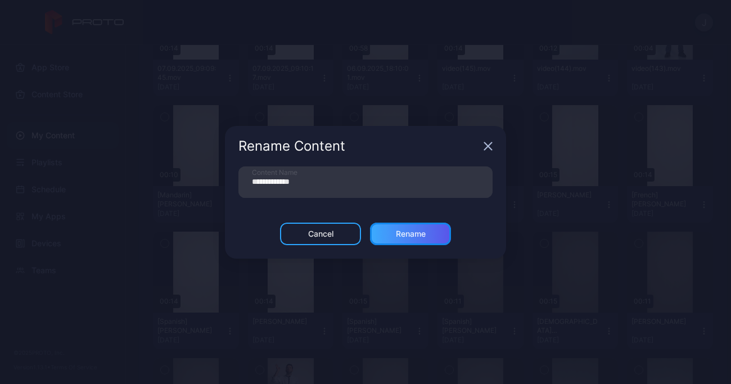
click at [405, 233] on div "Rename" at bounding box center [411, 233] width 30 height 9
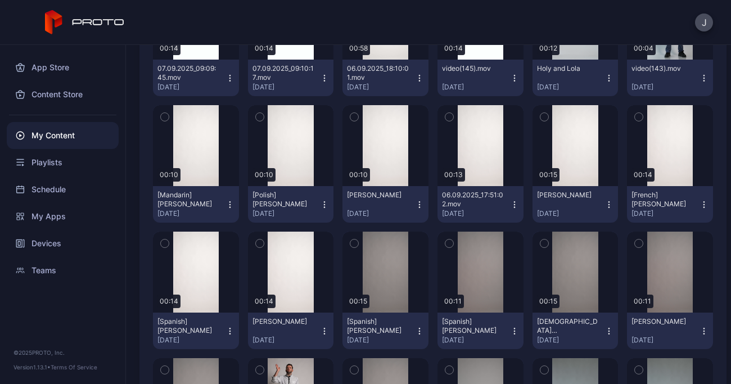
click at [605, 75] on icon "button" at bounding box center [609, 78] width 9 height 9
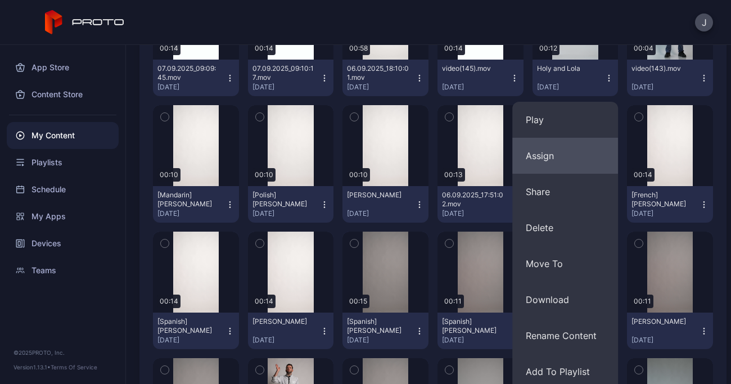
click at [547, 157] on button "Assign" at bounding box center [565, 156] width 106 height 36
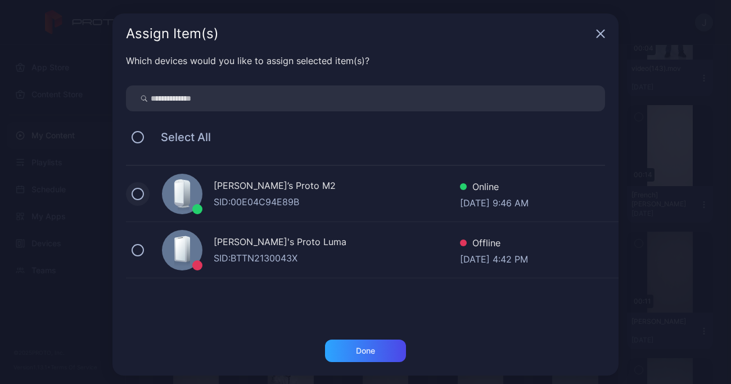
click at [133, 191] on button at bounding box center [138, 194] width 12 height 12
click at [376, 354] on div "Done" at bounding box center [365, 351] width 81 height 22
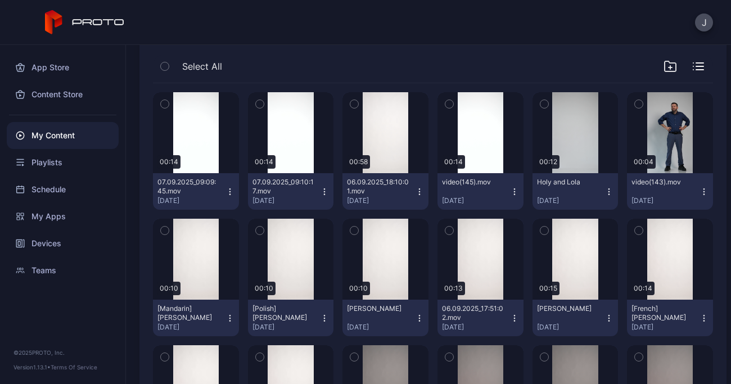
scroll to position [74, 0]
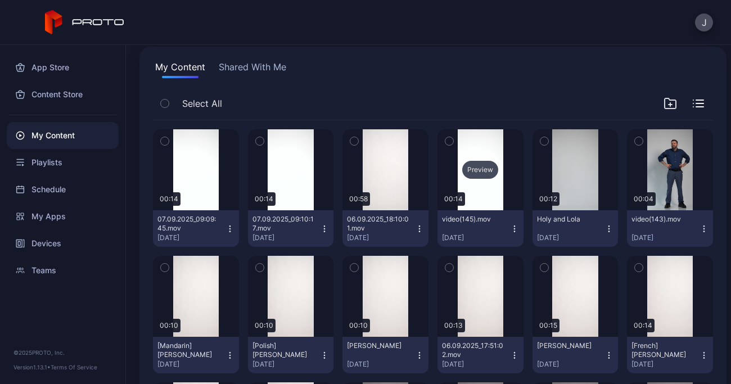
click at [478, 163] on div "Preview" at bounding box center [480, 170] width 36 height 18
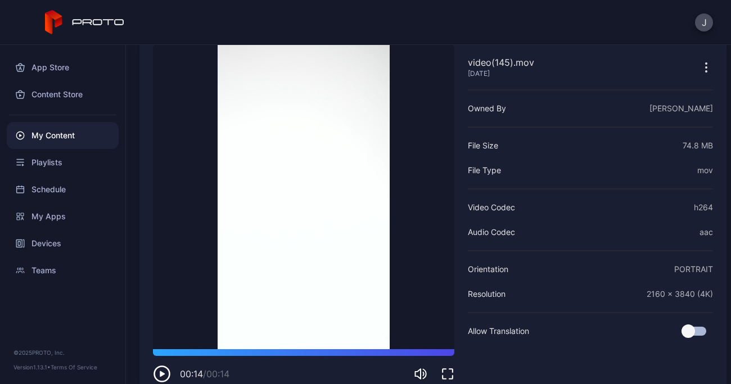
scroll to position [61, 0]
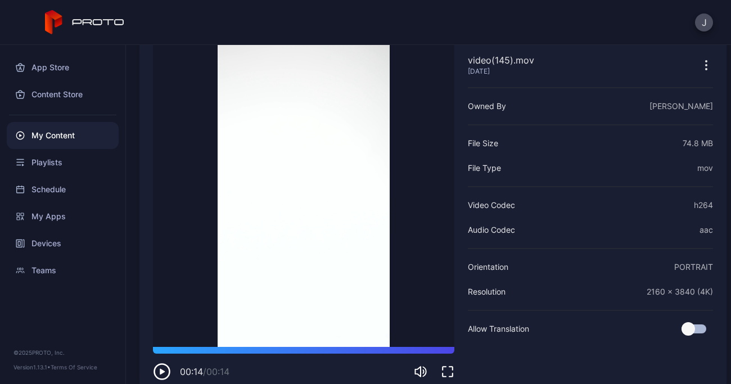
click at [163, 374] on icon "button" at bounding box center [162, 372] width 18 height 18
click at [161, 369] on icon "button" at bounding box center [162, 372] width 5 height 6
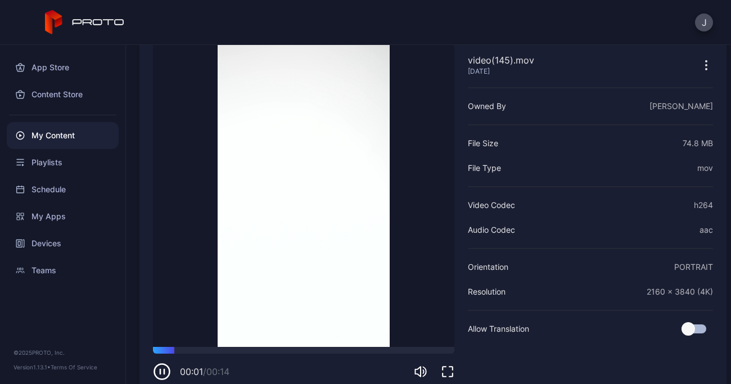
click at [176, 236] on video "Sorry, your browser doesn‘t support embedded videos" at bounding box center [303, 194] width 301 height 305
click at [164, 368] on icon "button" at bounding box center [162, 372] width 18 height 18
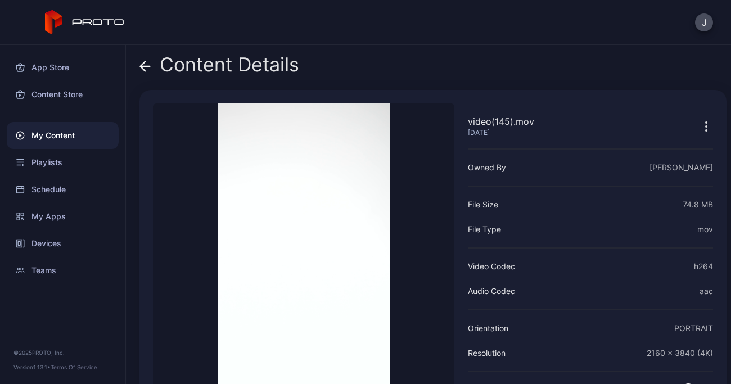
click at [150, 67] on icon at bounding box center [144, 66] width 11 height 11
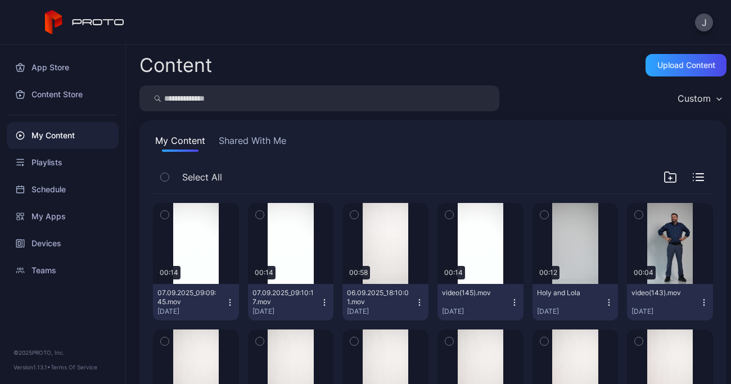
scroll to position [74, 0]
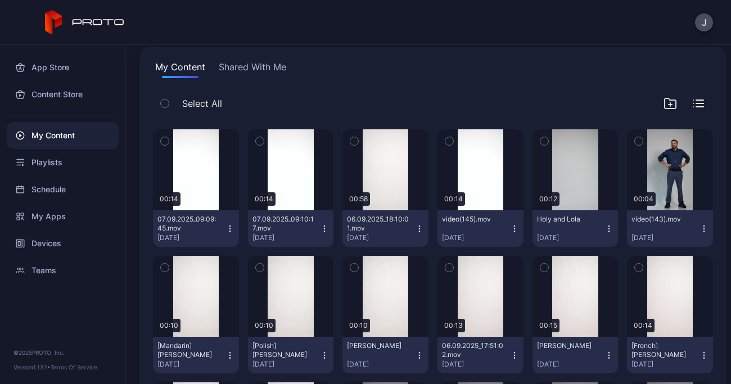
click at [514, 231] on icon "button" at bounding box center [514, 231] width 1 height 1
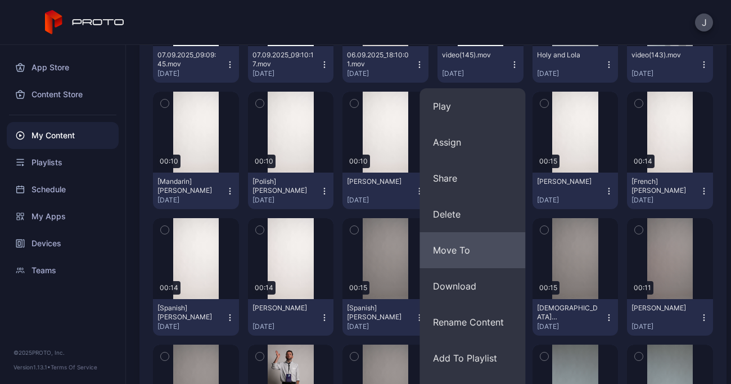
scroll to position [238, 0]
click at [481, 323] on button "Rename Content" at bounding box center [473, 322] width 106 height 36
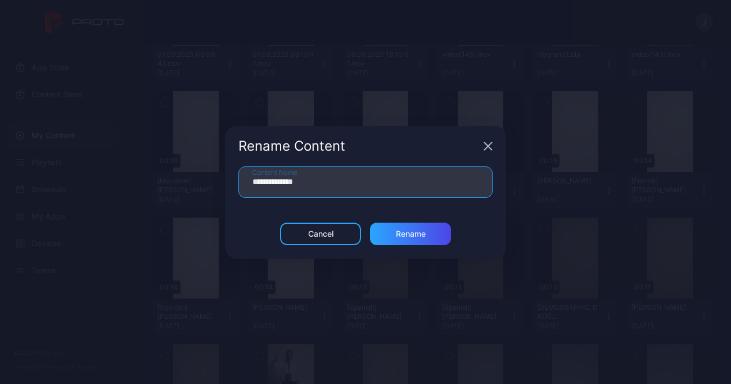
drag, startPoint x: 320, startPoint y: 177, endPoint x: 192, endPoint y: 169, distance: 128.5
click at [192, 169] on div "**********" at bounding box center [365, 192] width 731 height 384
type input "**********"
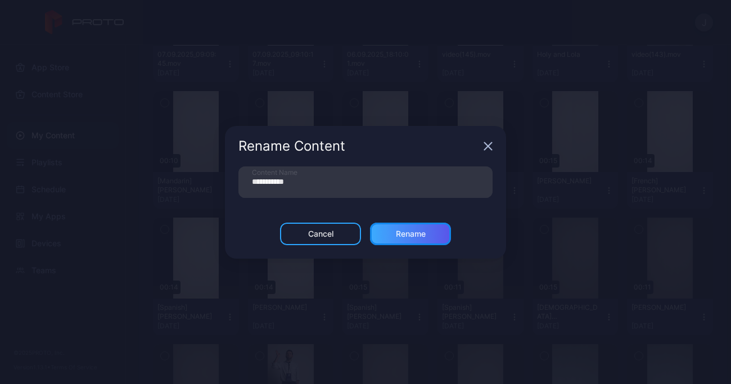
click at [420, 233] on div "Rename" at bounding box center [411, 233] width 30 height 9
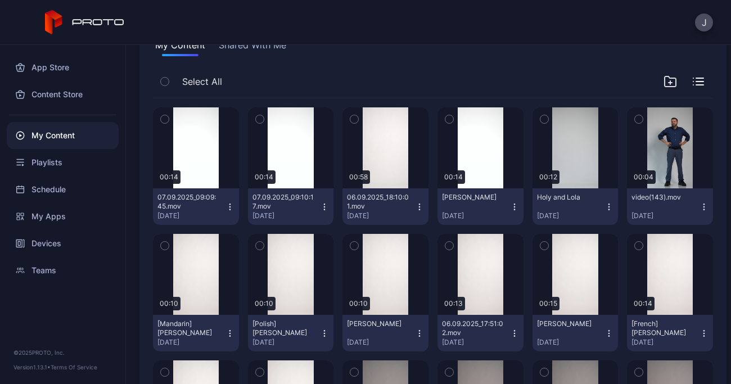
scroll to position [98, 0]
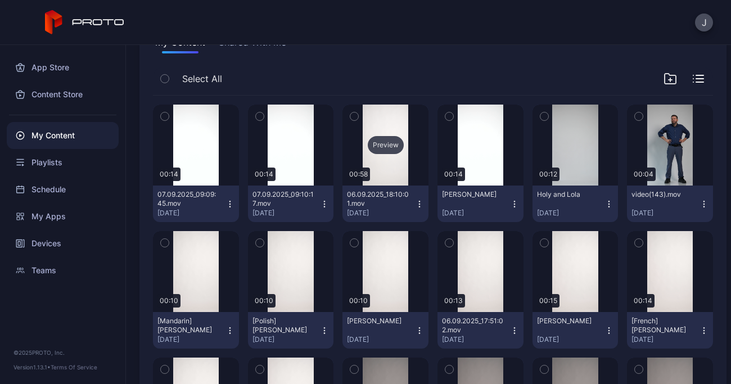
click at [387, 150] on div "Preview" at bounding box center [386, 145] width 36 height 18
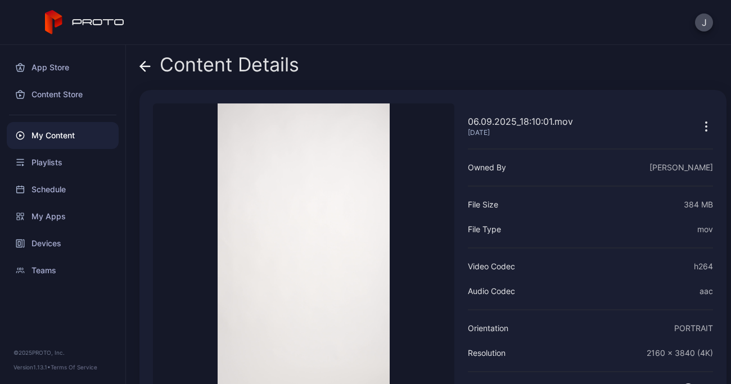
click at [149, 65] on icon at bounding box center [144, 66] width 11 height 11
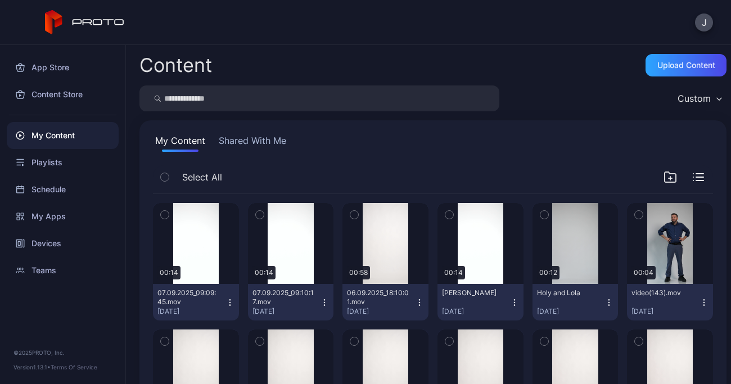
scroll to position [98, 0]
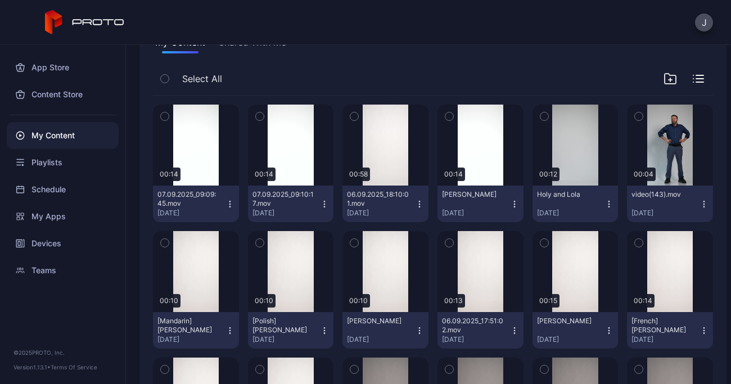
click at [415, 204] on icon "button" at bounding box center [419, 204] width 9 height 9
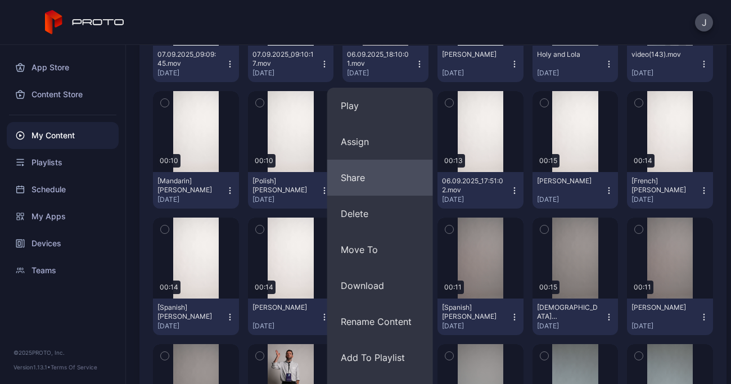
scroll to position [242, 0]
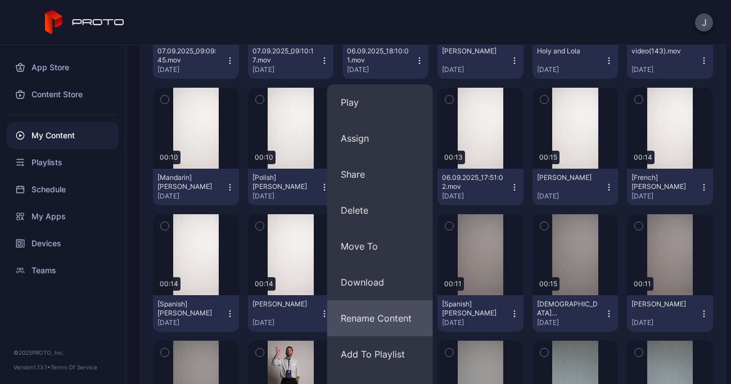
click at [391, 321] on button "Rename Content" at bounding box center [380, 318] width 106 height 36
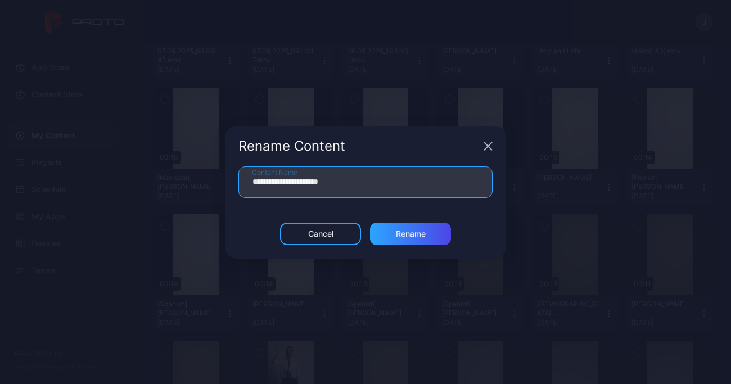
drag, startPoint x: 351, startPoint y: 184, endPoint x: 208, endPoint y: 195, distance: 143.8
click at [208, 195] on div "**********" at bounding box center [365, 192] width 731 height 384
type input "**********"
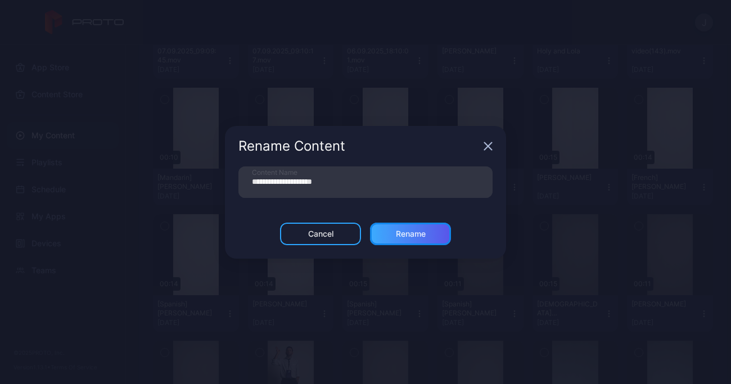
click at [423, 231] on div "Rename" at bounding box center [411, 233] width 30 height 9
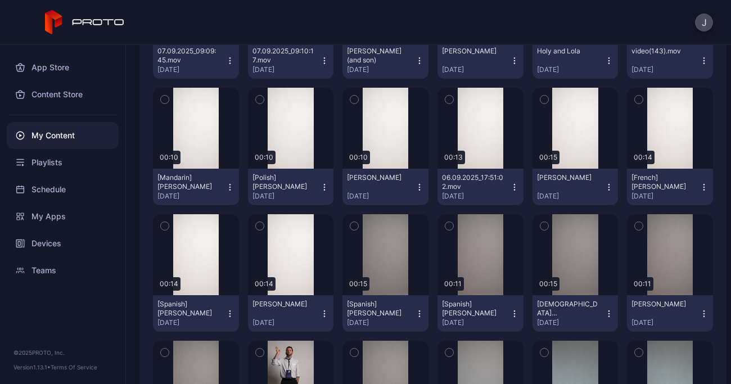
scroll to position [0, 0]
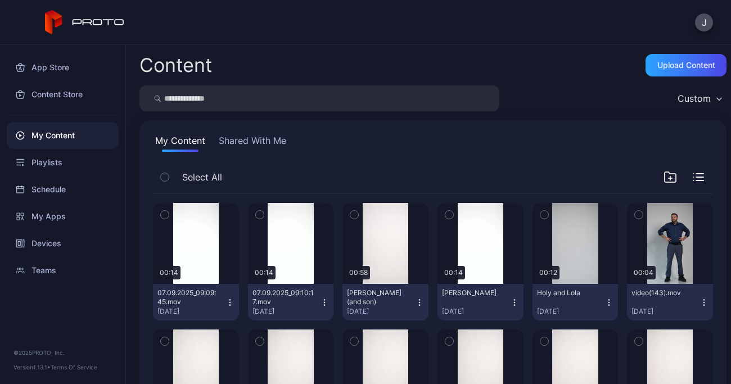
click at [605, 301] on icon "button" at bounding box center [609, 302] width 9 height 9
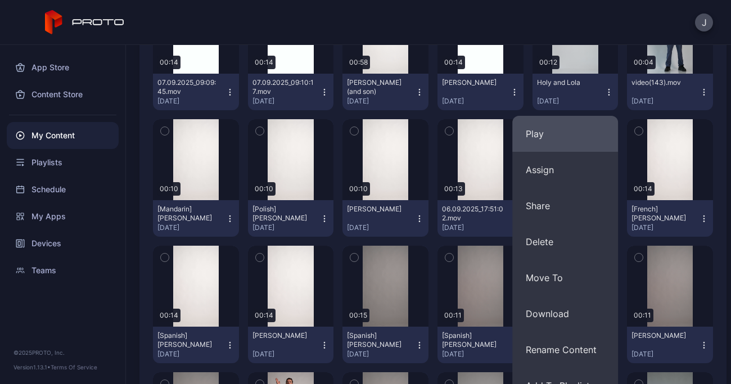
scroll to position [222, 0]
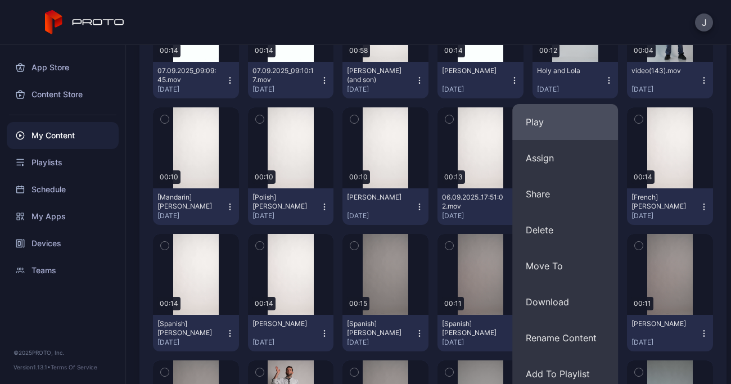
click at [587, 339] on button "Rename Content" at bounding box center [565, 338] width 106 height 36
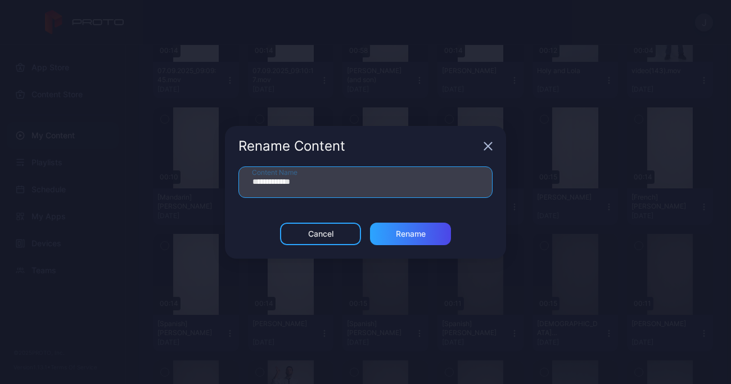
click at [266, 181] on input "**********" at bounding box center [365, 181] width 254 height 31
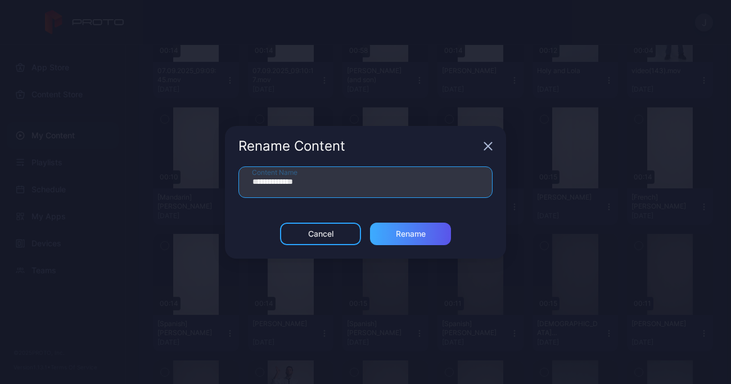
type input "**********"
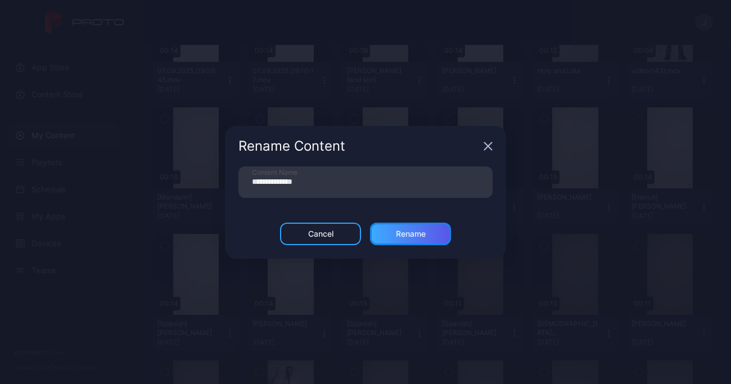
click at [412, 237] on div "Rename" at bounding box center [411, 233] width 30 height 9
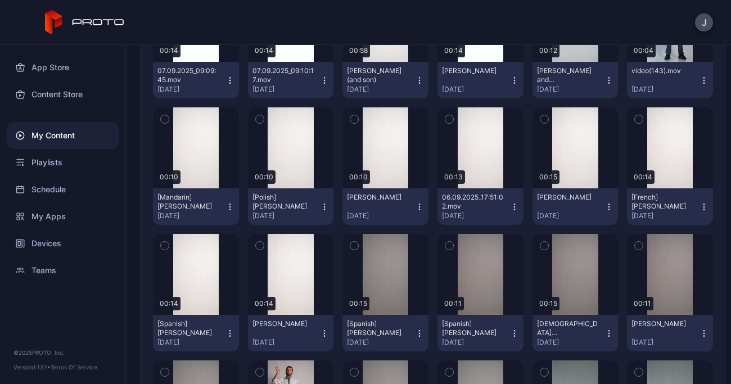
scroll to position [0, 0]
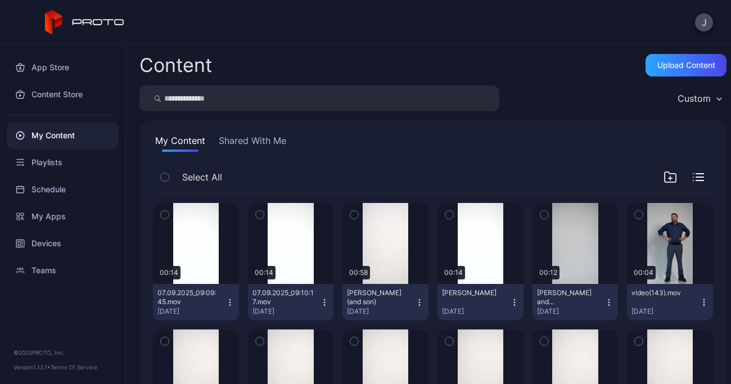
click at [419, 302] on icon "button" at bounding box center [419, 302] width 1 height 1
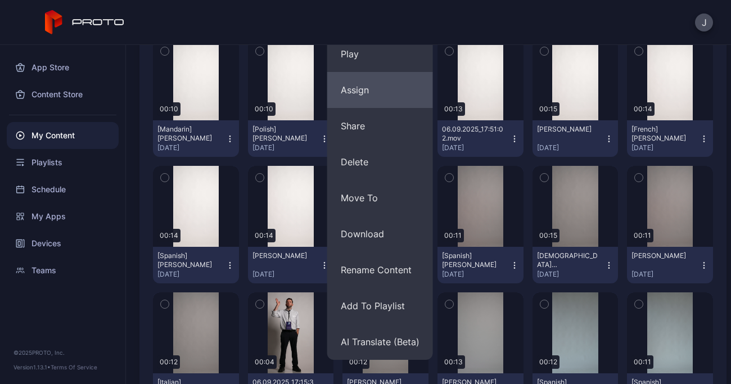
scroll to position [301, 0]
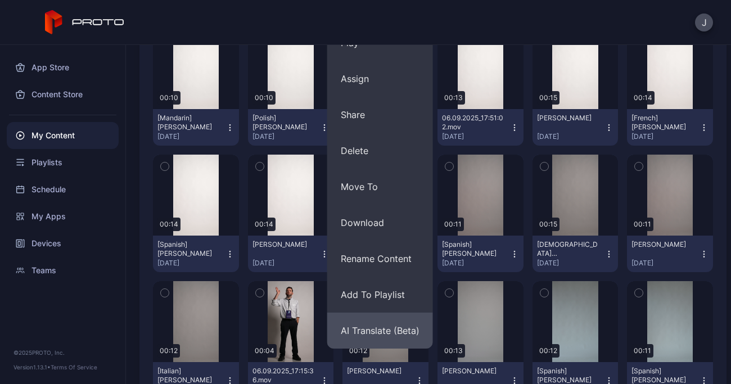
click at [385, 326] on button "AI Translate (Beta)" at bounding box center [380, 331] width 106 height 36
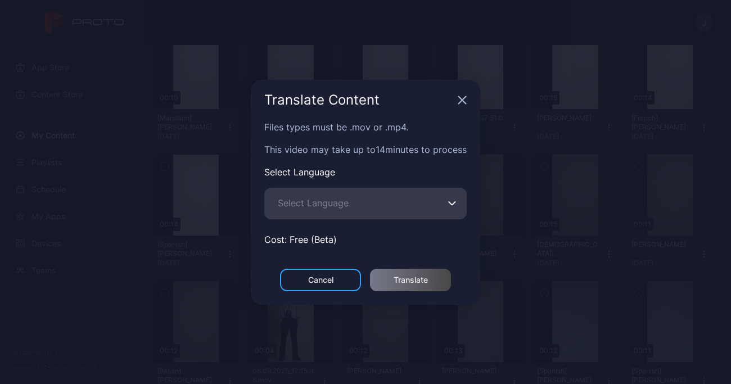
click at [452, 202] on icon "button" at bounding box center [452, 203] width 8 height 4
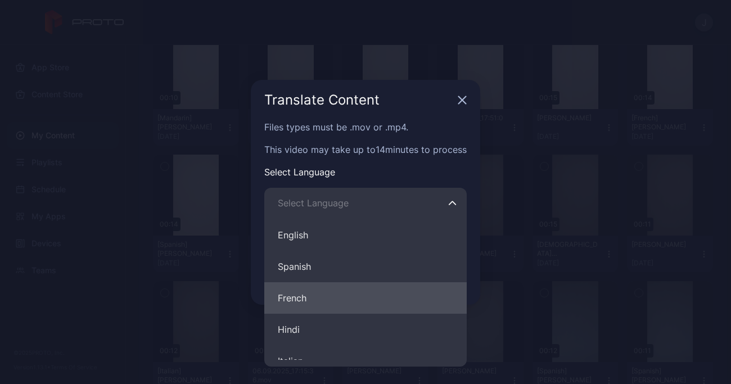
click at [306, 296] on button "French" at bounding box center [365, 297] width 202 height 31
type input "******"
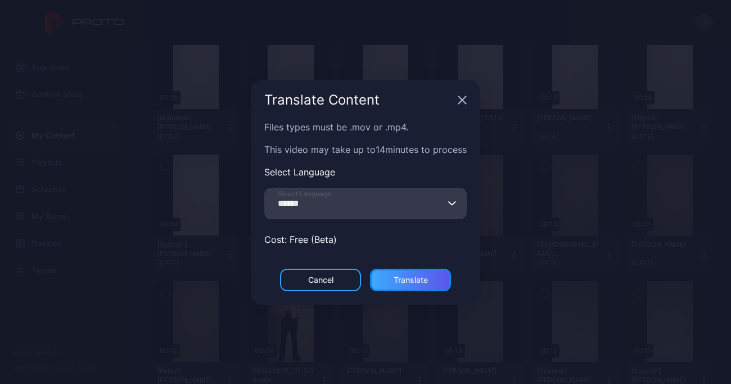
click at [434, 275] on div "Translate" at bounding box center [410, 280] width 81 height 22
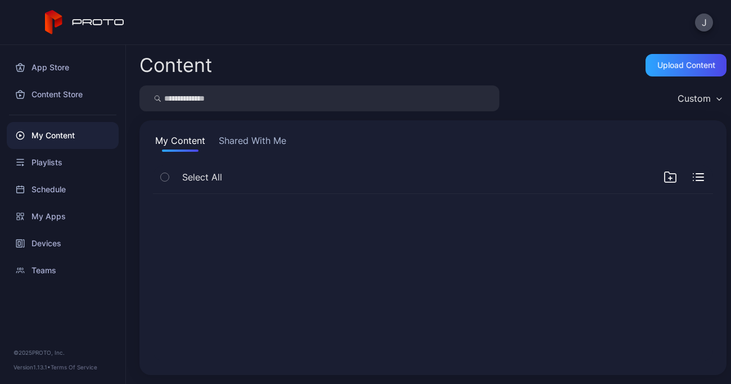
scroll to position [0, 0]
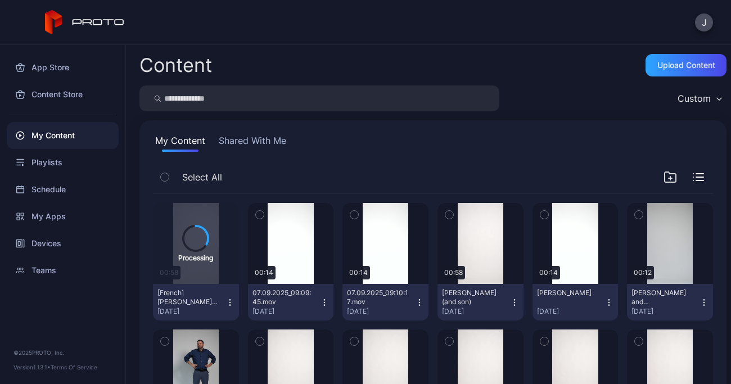
click at [510, 301] on icon "button" at bounding box center [514, 302] width 9 height 9
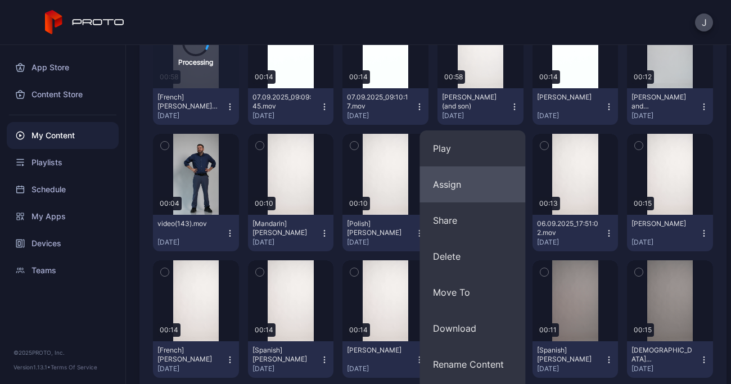
scroll to position [201, 0]
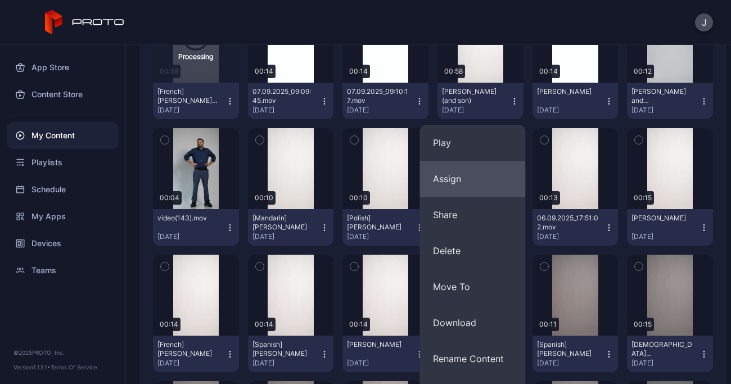
click at [480, 366] on button "Rename Content" at bounding box center [473, 359] width 106 height 36
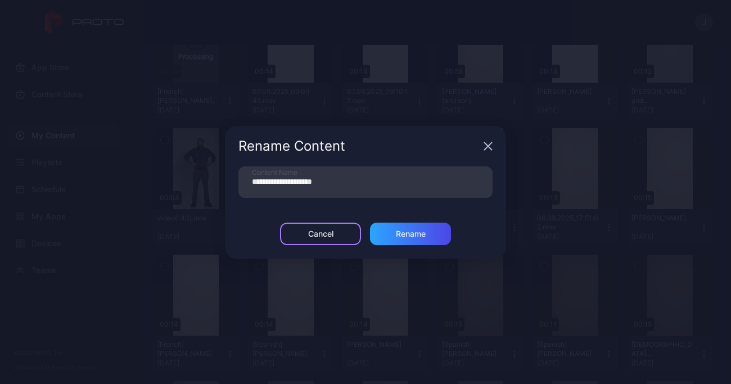
click at [296, 240] on div "Cancel" at bounding box center [320, 234] width 81 height 22
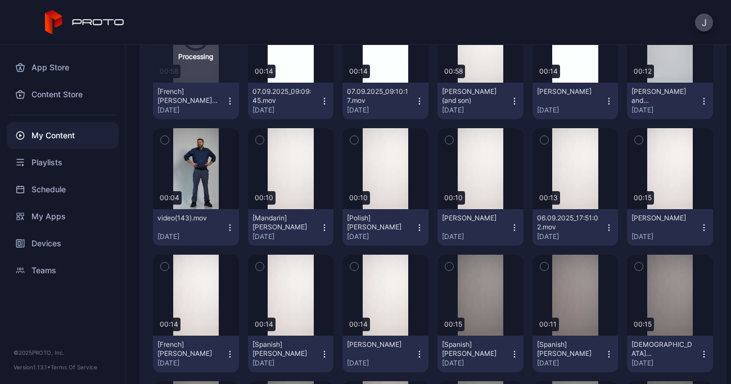
click at [514, 101] on icon "button" at bounding box center [514, 101] width 1 height 1
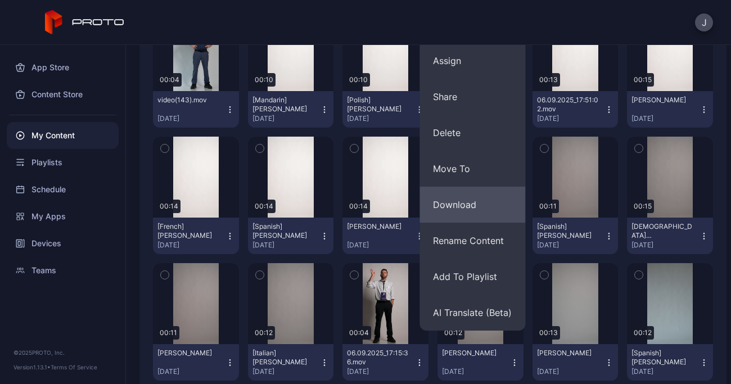
scroll to position [322, 0]
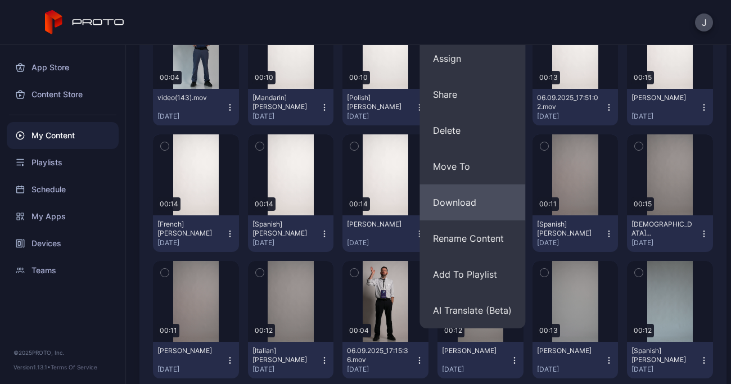
click at [483, 315] on button "AI Translate (Beta)" at bounding box center [473, 310] width 106 height 36
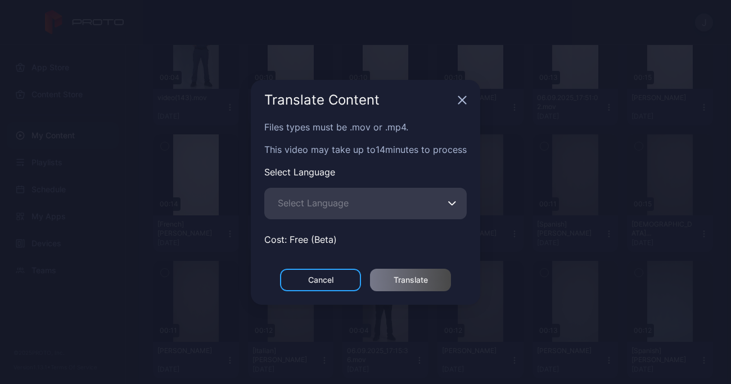
click at [310, 207] on span "Select Language" at bounding box center [313, 202] width 71 height 13
click at [310, 207] on input "Select Language" at bounding box center [365, 203] width 202 height 31
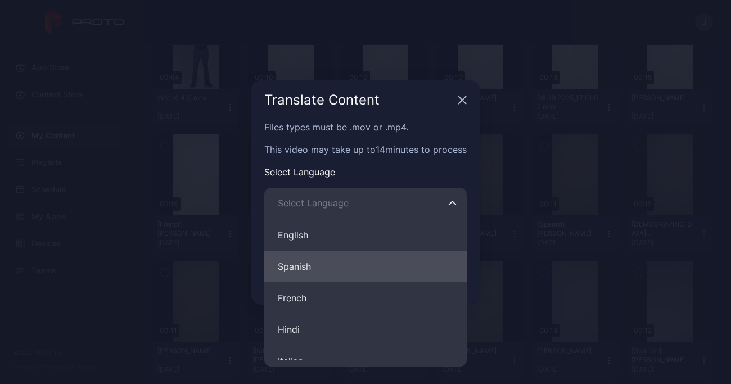
click at [307, 267] on button "Spanish" at bounding box center [365, 266] width 202 height 31
type input "*******"
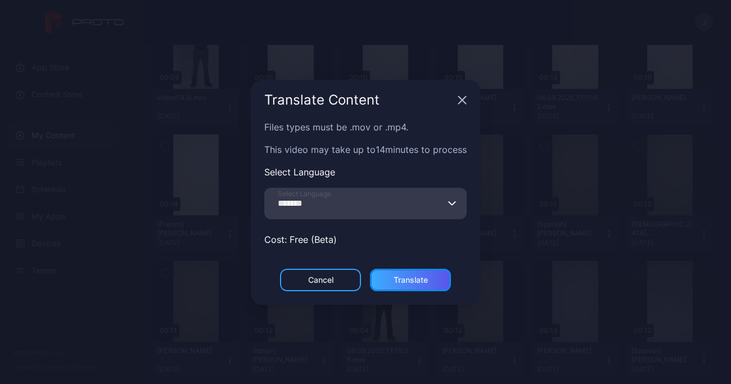
click at [414, 279] on div "Translate" at bounding box center [411, 280] width 34 height 9
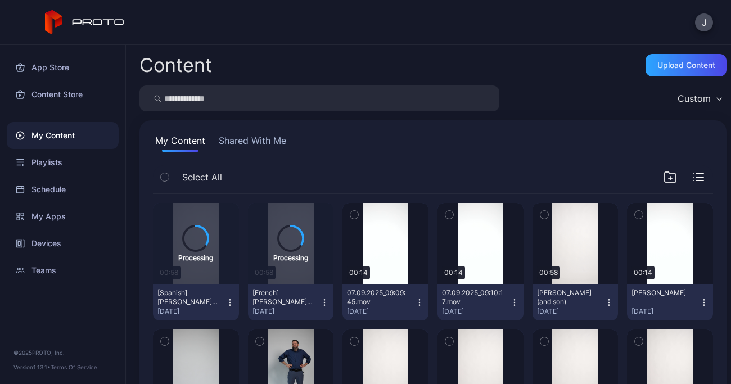
click at [605, 301] on icon "button" at bounding box center [609, 302] width 9 height 9
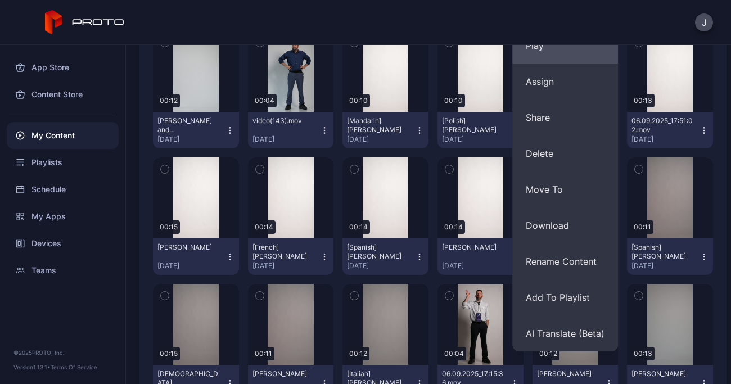
scroll to position [308, 0]
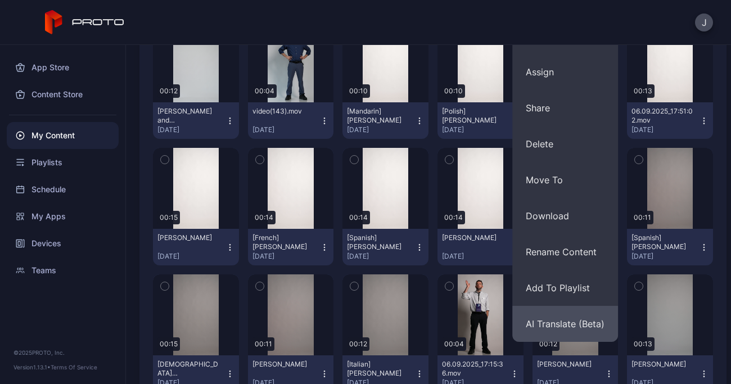
click at [565, 323] on button "AI Translate (Beta)" at bounding box center [565, 324] width 106 height 36
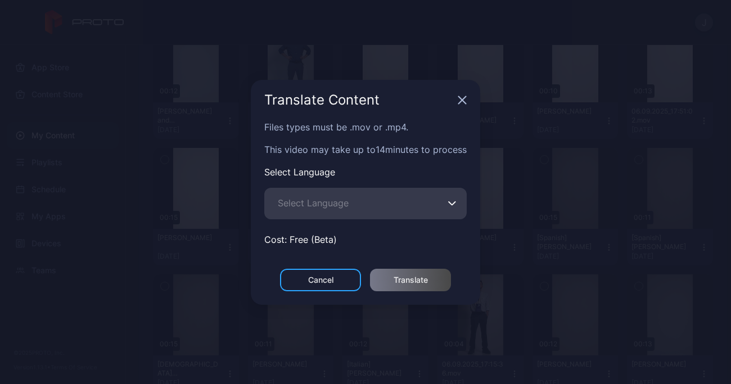
click at [327, 199] on span "Select Language" at bounding box center [313, 202] width 71 height 13
click at [327, 199] on input "Select Language" at bounding box center [365, 203] width 202 height 31
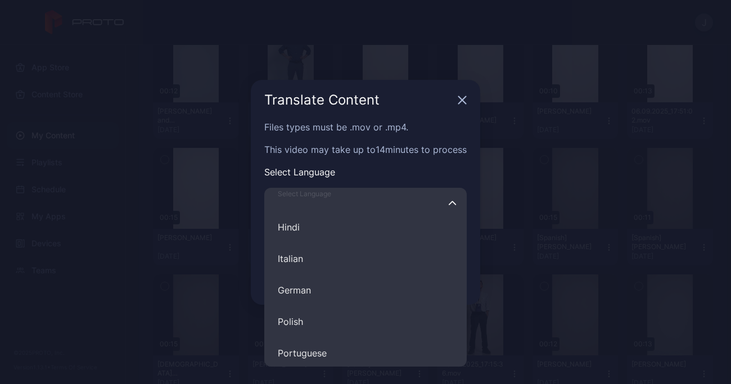
scroll to position [103, 0]
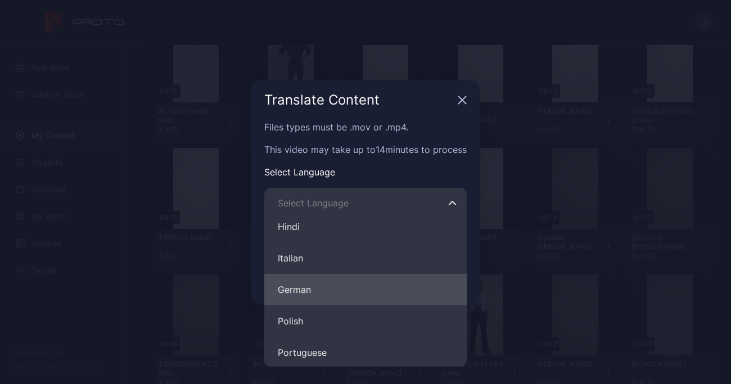
click at [291, 286] on button "German" at bounding box center [365, 289] width 202 height 31
type input "******"
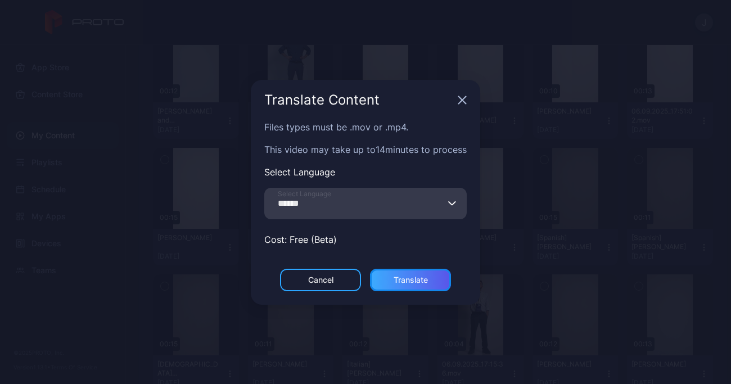
click at [418, 278] on div "Translate" at bounding box center [411, 280] width 34 height 9
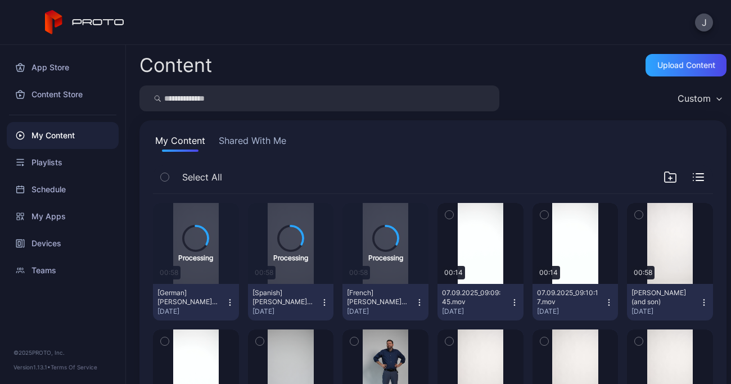
click at [700, 304] on icon "button" at bounding box center [704, 302] width 9 height 9
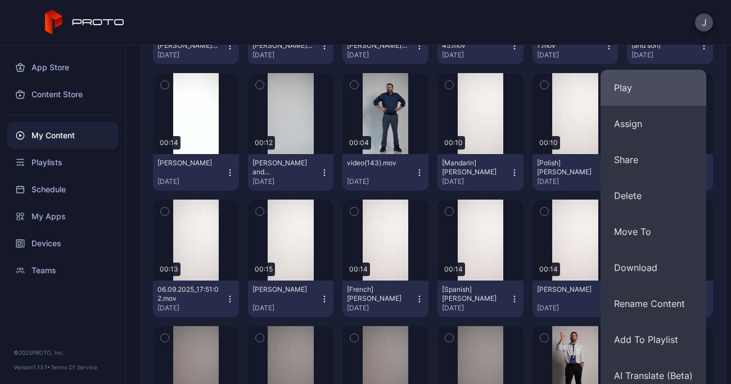
scroll to position [258, 0]
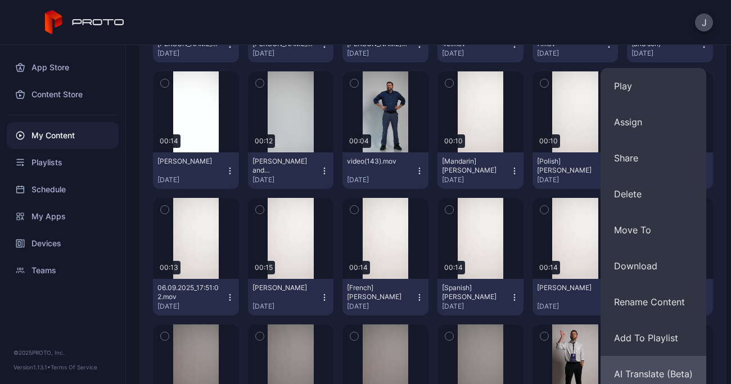
click at [661, 374] on button "AI Translate (Beta)" at bounding box center [654, 374] width 106 height 36
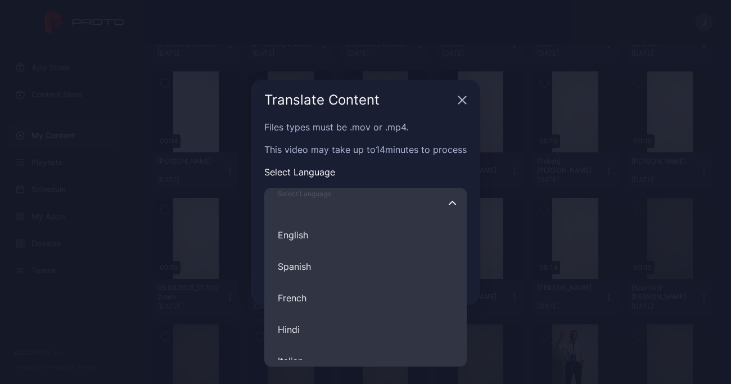
click at [383, 207] on input "Select Language English Spanish French Hindi Italian German Polish Portuguese C…" at bounding box center [365, 203] width 202 height 31
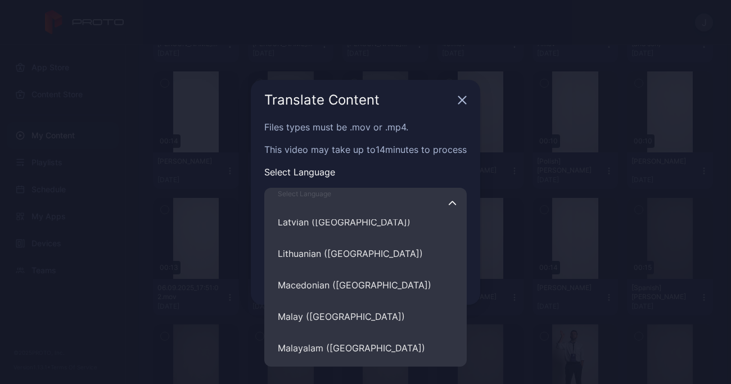
scroll to position [3672, 0]
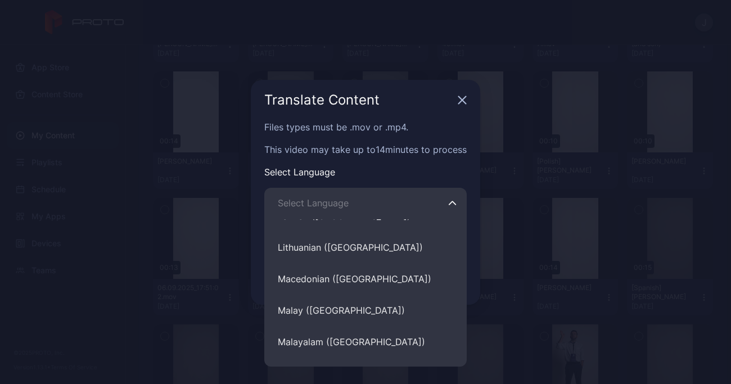
click at [329, 310] on button "Malay (Malaysia)" at bounding box center [365, 310] width 202 height 31
type input "**********"
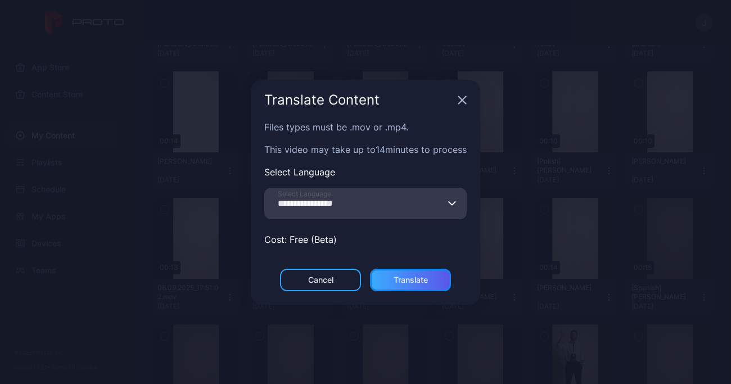
click at [422, 276] on div "Translate" at bounding box center [411, 280] width 34 height 9
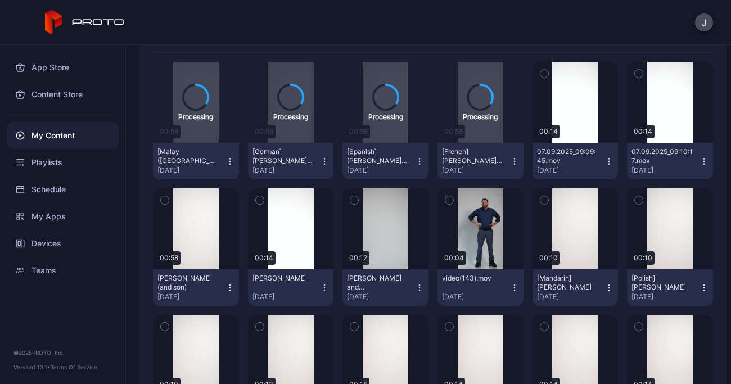
scroll to position [154, 0]
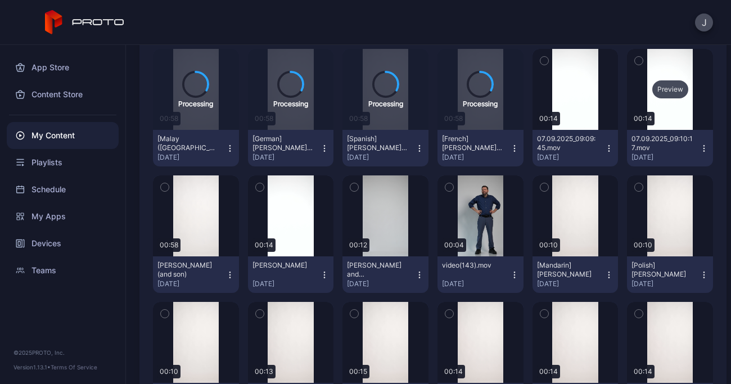
click at [660, 92] on div "Preview" at bounding box center [670, 89] width 36 height 18
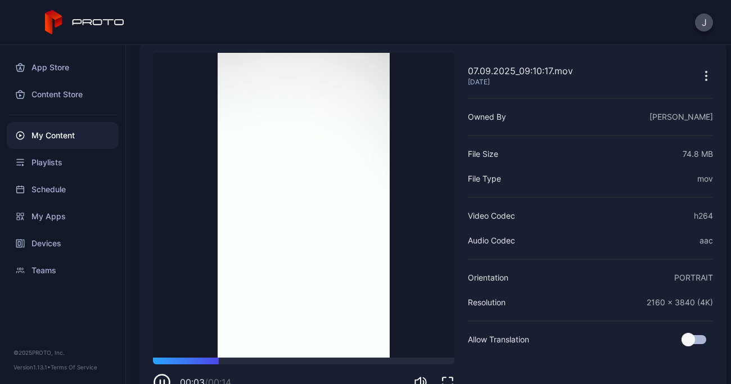
scroll to position [51, 0]
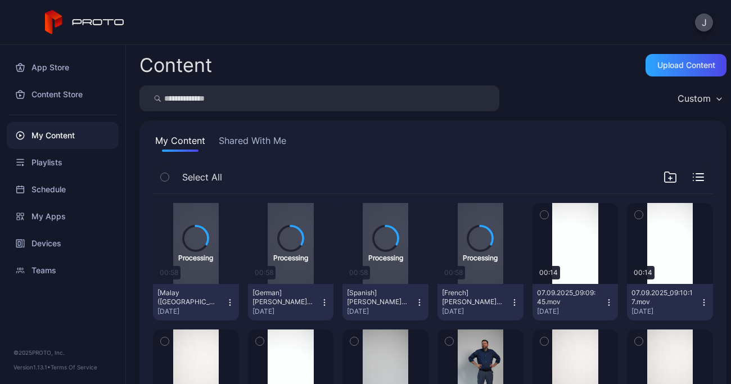
scroll to position [154, 0]
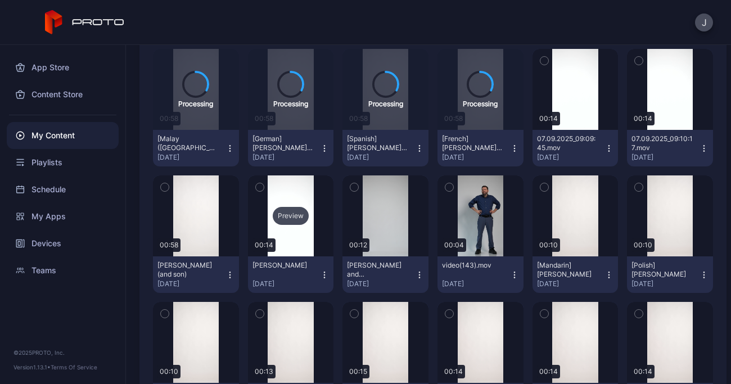
click at [286, 236] on div "Preview" at bounding box center [291, 215] width 86 height 81
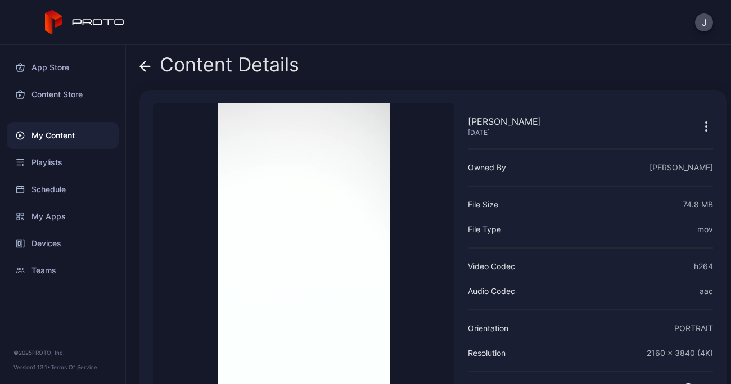
click at [144, 62] on icon at bounding box center [143, 66] width 4 height 10
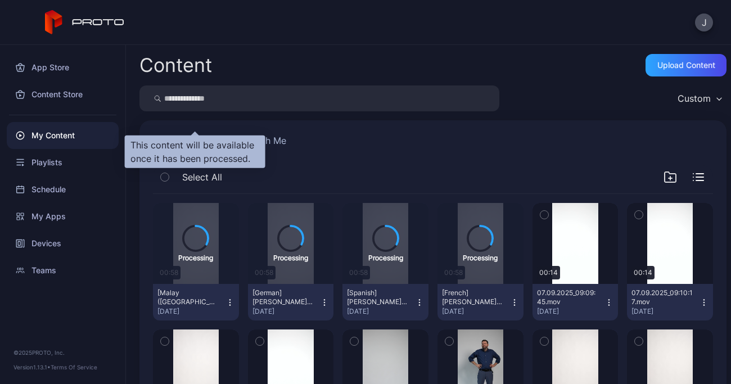
scroll to position [154, 0]
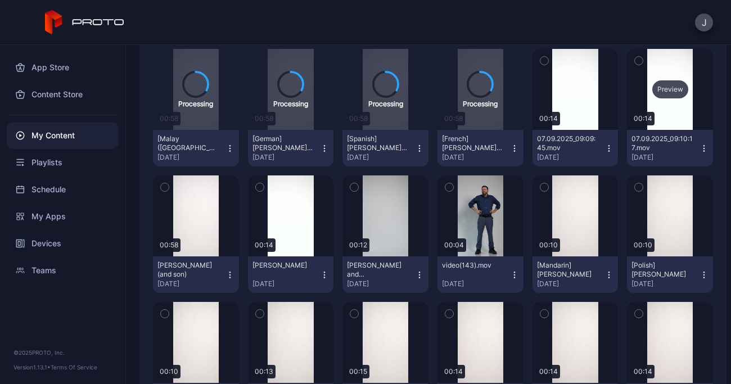
click at [661, 94] on div "Preview" at bounding box center [670, 89] width 36 height 18
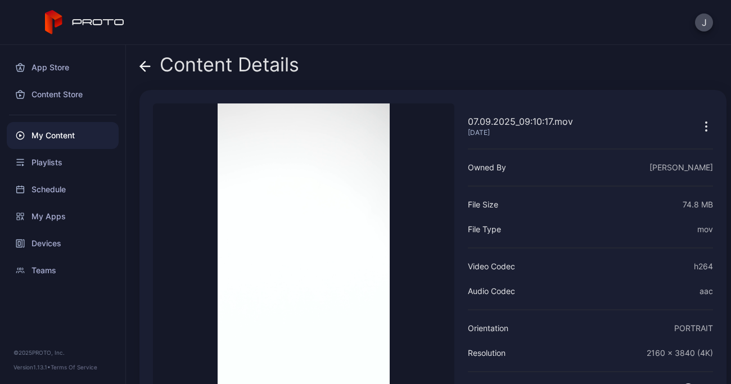
click at [142, 67] on icon at bounding box center [143, 66] width 4 height 10
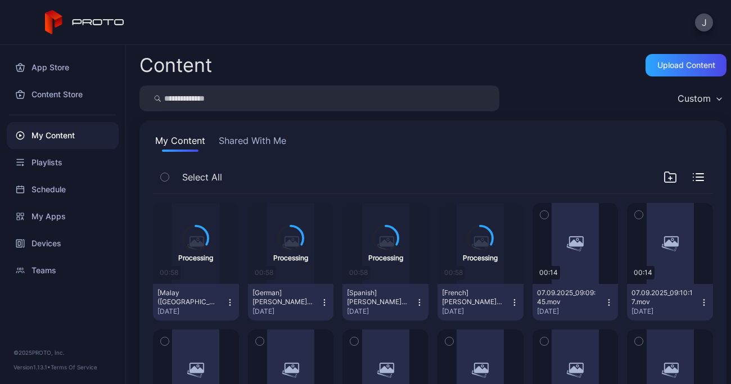
scroll to position [154, 0]
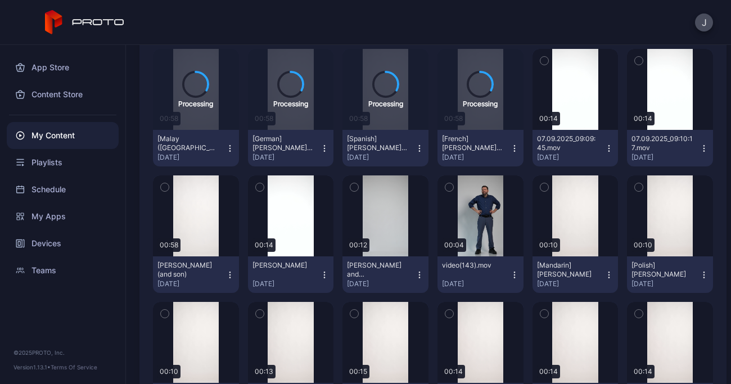
click at [700, 145] on icon "button" at bounding box center [704, 148] width 9 height 9
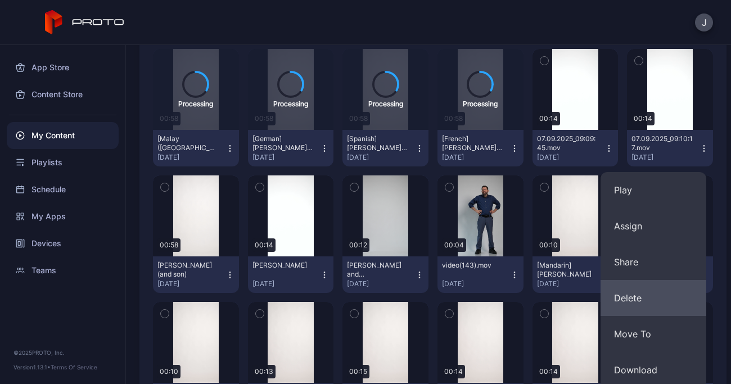
click at [650, 298] on button "Delete" at bounding box center [654, 298] width 106 height 36
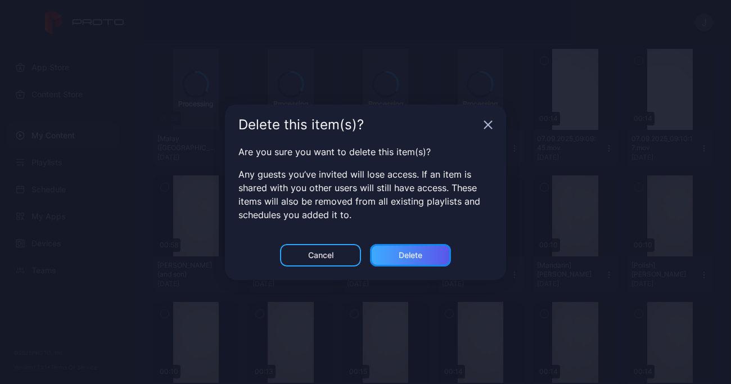
click at [414, 258] on div "Delete" at bounding box center [411, 255] width 24 height 9
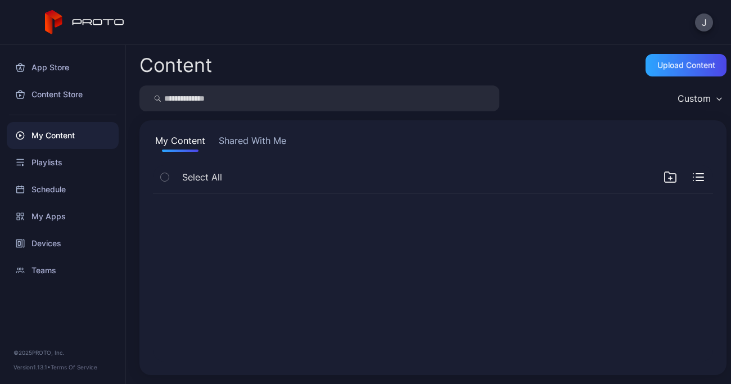
scroll to position [0, 0]
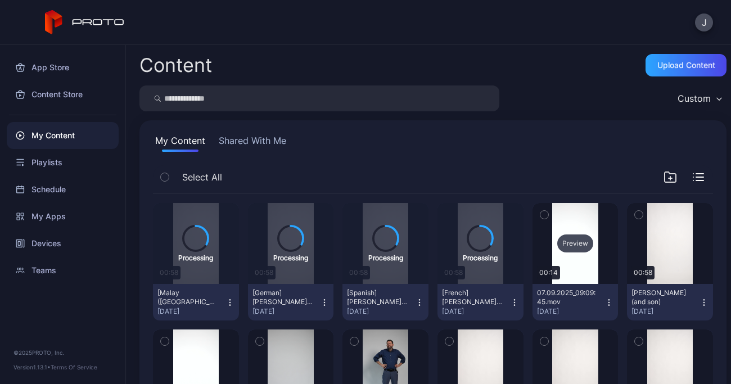
click at [571, 244] on div "Preview" at bounding box center [575, 244] width 36 height 18
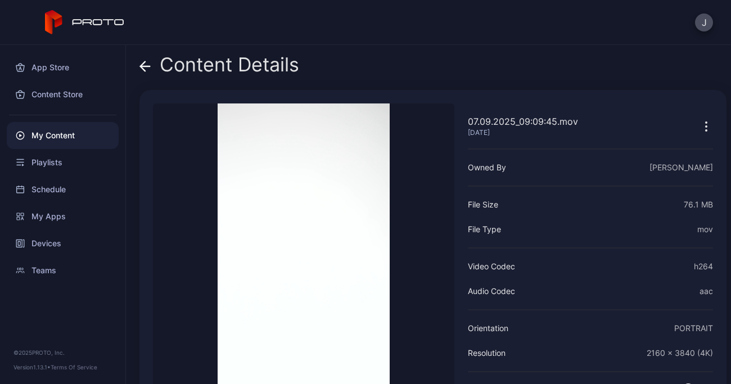
click at [147, 67] on icon at bounding box center [144, 66] width 11 height 11
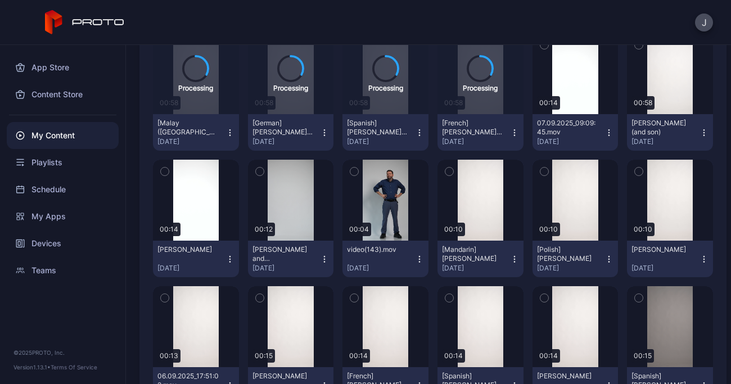
scroll to position [162, 0]
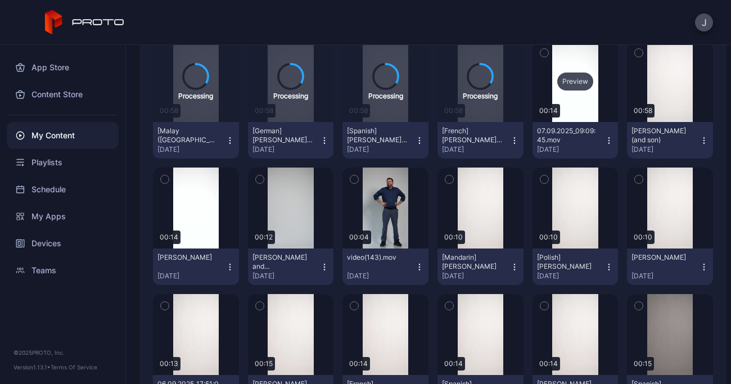
click at [564, 97] on div "Preview" at bounding box center [576, 81] width 86 height 81
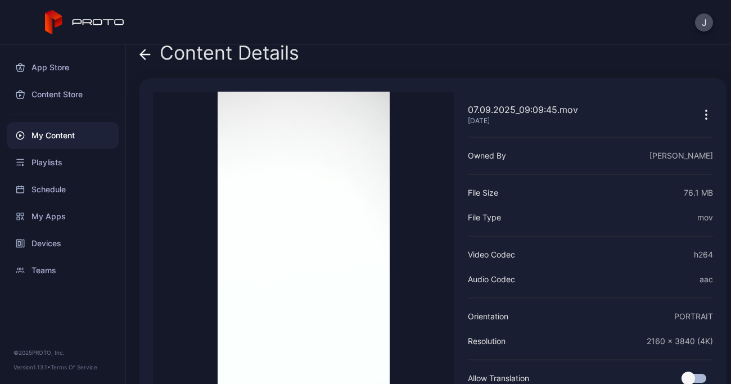
scroll to position [8, 0]
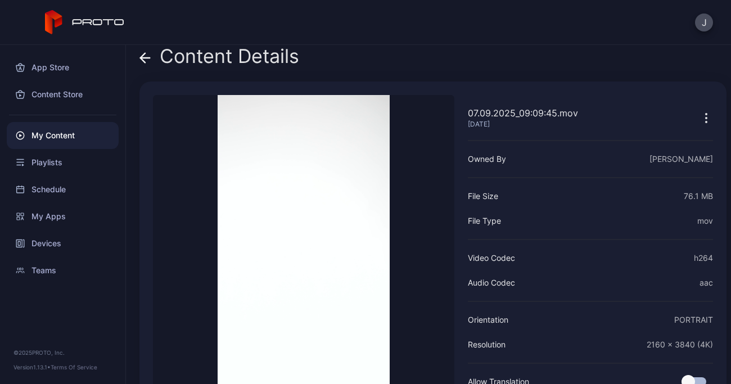
click at [141, 56] on icon at bounding box center [144, 57] width 11 height 11
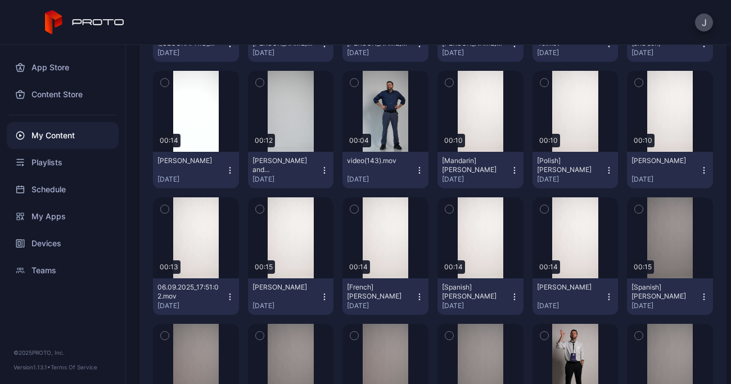
scroll to position [261, 0]
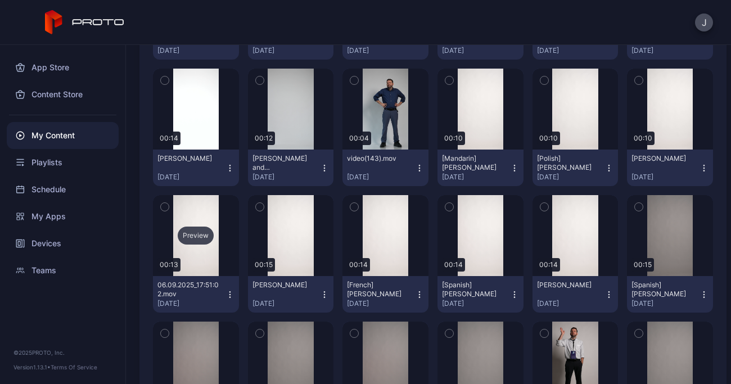
click at [193, 251] on div "Preview" at bounding box center [196, 235] width 86 height 81
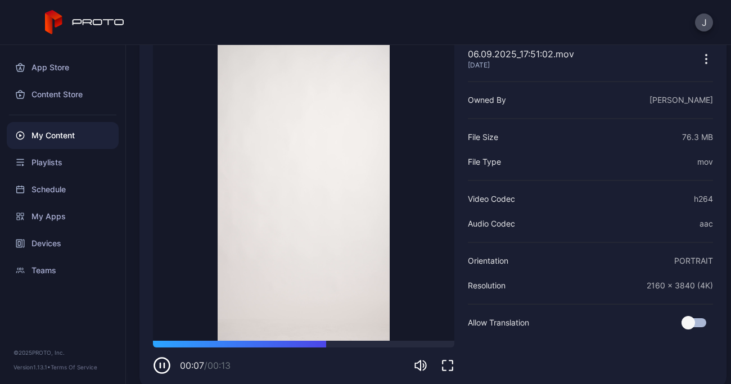
scroll to position [69, 0]
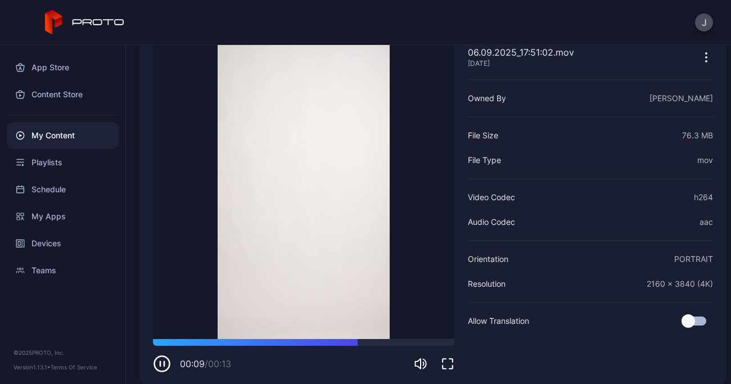
click at [161, 364] on icon "button" at bounding box center [162, 364] width 18 height 18
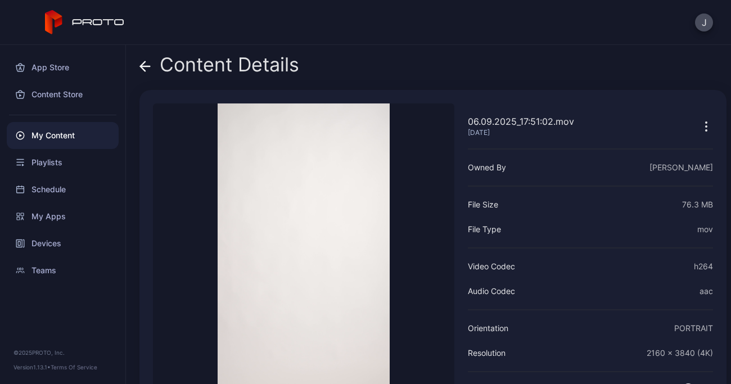
click at [145, 65] on icon at bounding box center [144, 66] width 11 height 11
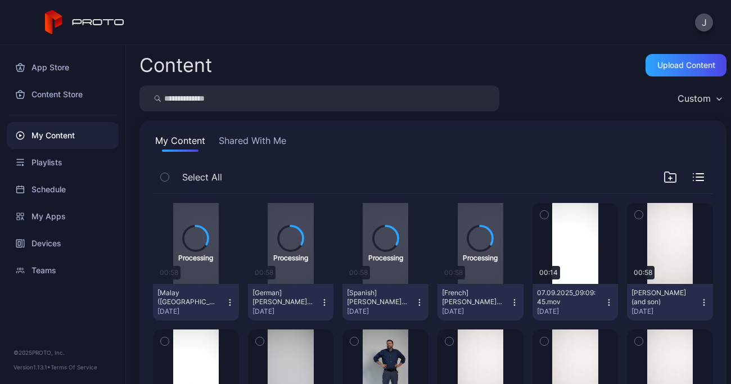
scroll to position [261, 0]
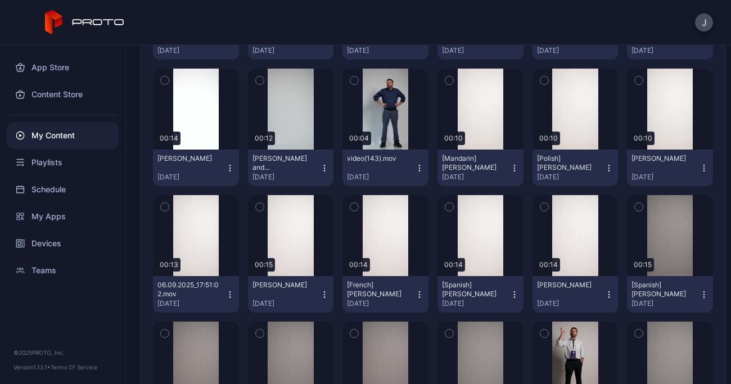
click at [227, 292] on icon "button" at bounding box center [230, 294] width 9 height 9
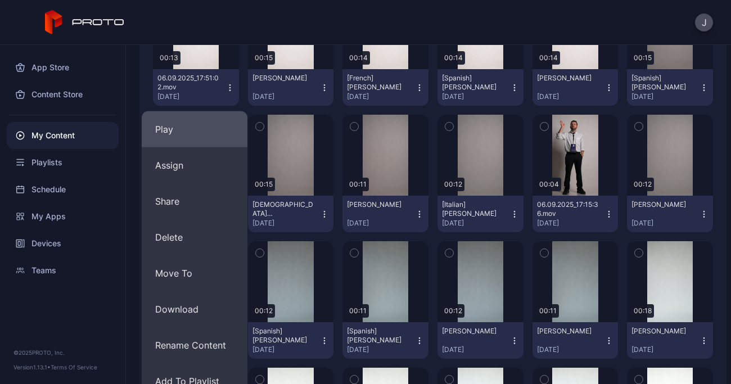
scroll to position [472, 0]
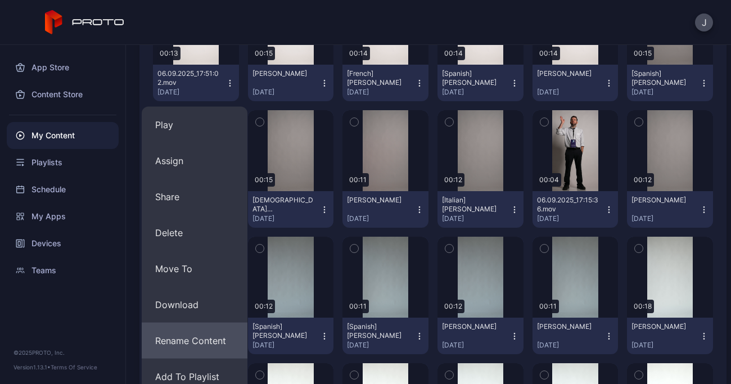
click at [209, 334] on button "Rename Content" at bounding box center [195, 341] width 106 height 36
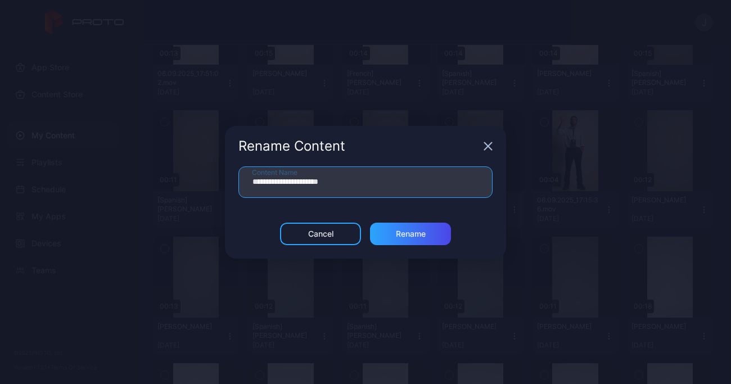
drag, startPoint x: 380, startPoint y: 179, endPoint x: 98, endPoint y: 177, distance: 282.3
click at [98, 177] on div "**********" at bounding box center [365, 192] width 731 height 384
type input "**********"
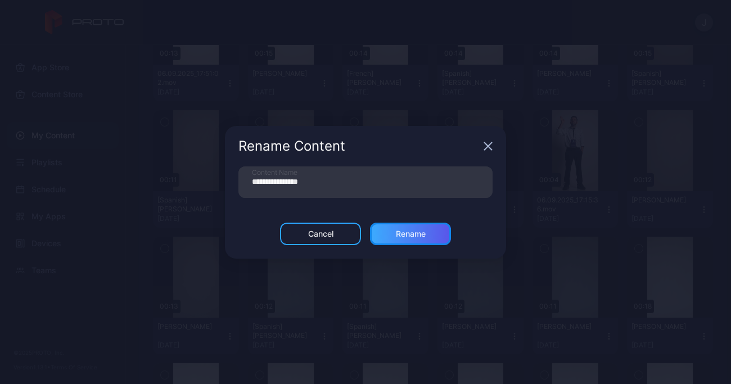
click at [430, 237] on div "Rename" at bounding box center [410, 234] width 81 height 22
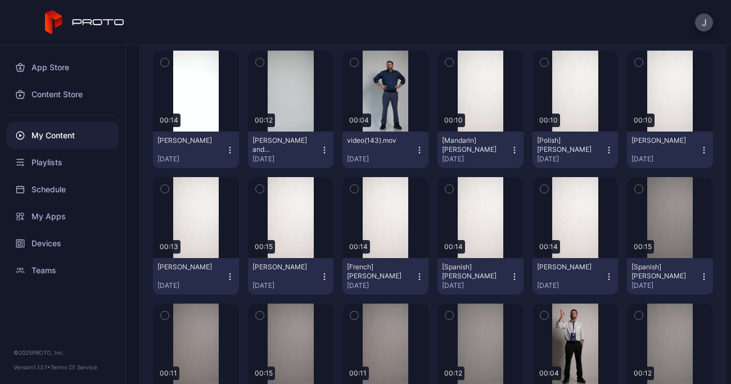
scroll to position [287, 0]
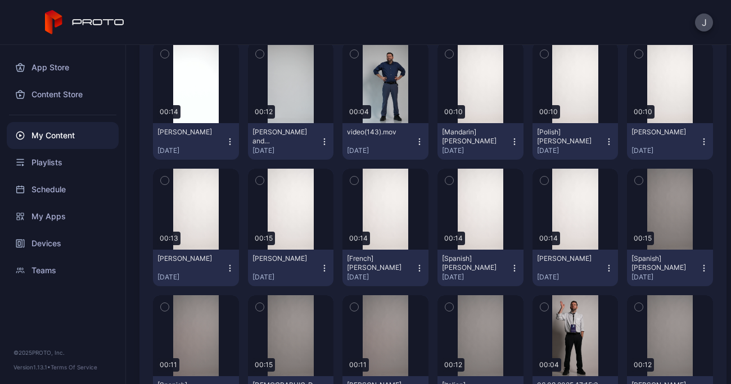
click at [229, 270] on icon "button" at bounding box center [229, 270] width 1 height 1
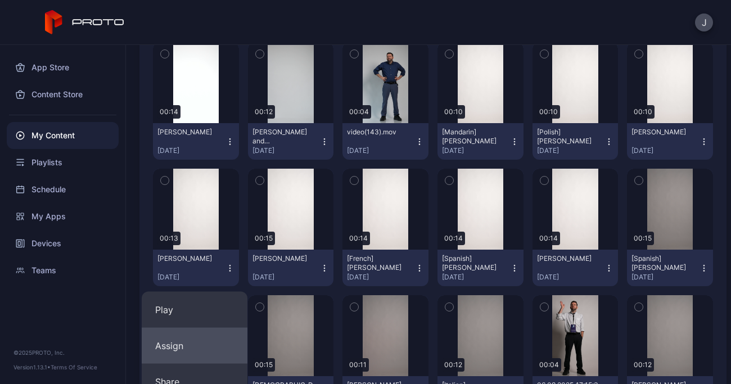
click at [184, 340] on button "Assign" at bounding box center [195, 346] width 106 height 36
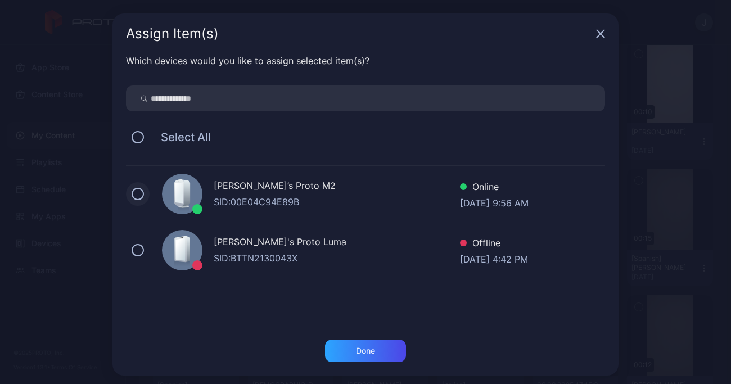
click at [132, 193] on button at bounding box center [138, 194] width 12 height 12
click at [363, 353] on div "Done" at bounding box center [365, 350] width 19 height 9
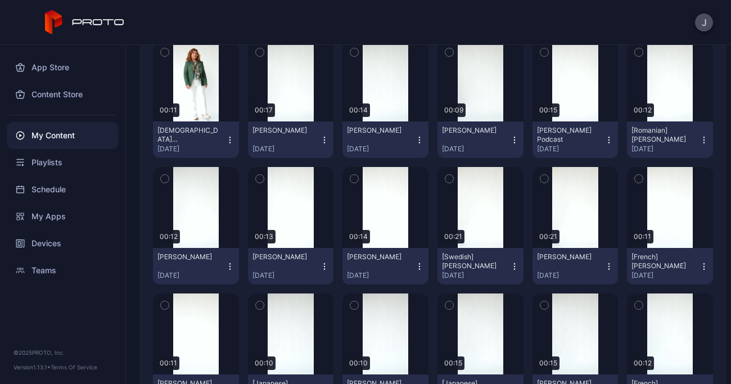
scroll to position [0, 0]
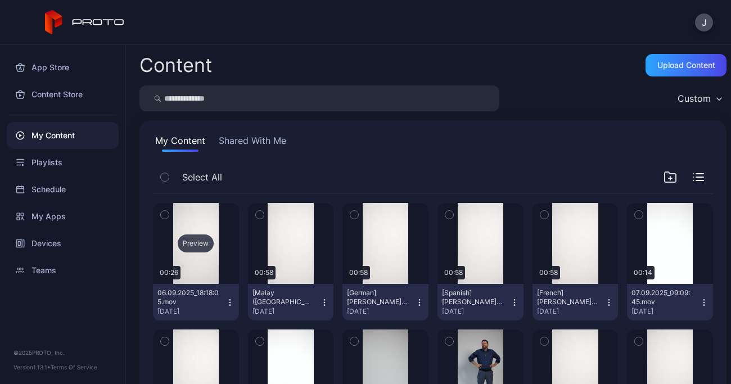
click at [191, 247] on div "Preview" at bounding box center [196, 244] width 36 height 18
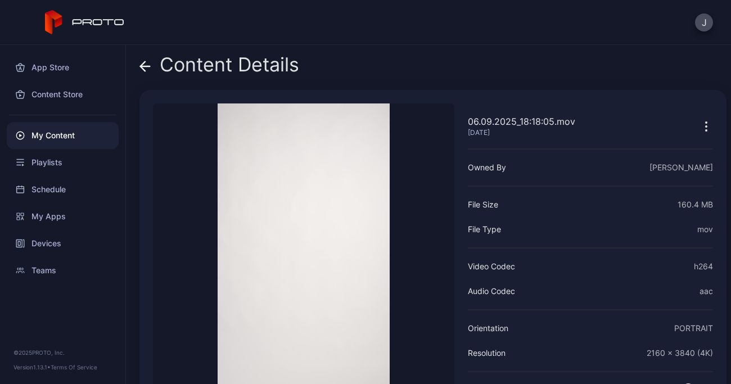
click at [144, 65] on icon at bounding box center [144, 66] width 11 height 11
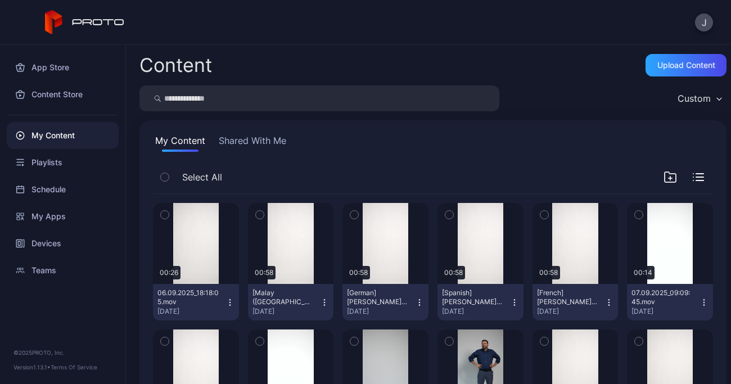
click at [226, 301] on icon "button" at bounding box center [230, 302] width 9 height 9
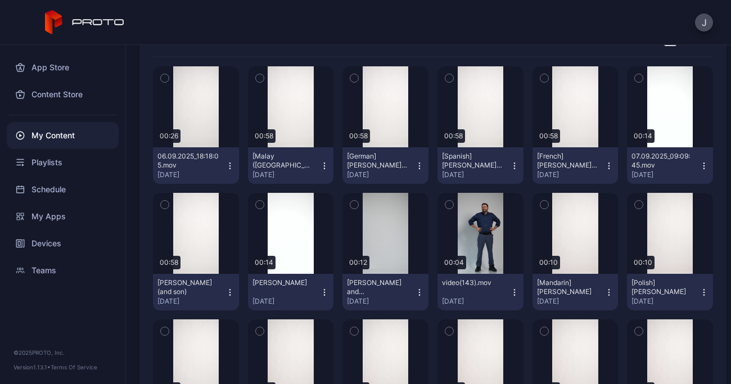
scroll to position [147, 0]
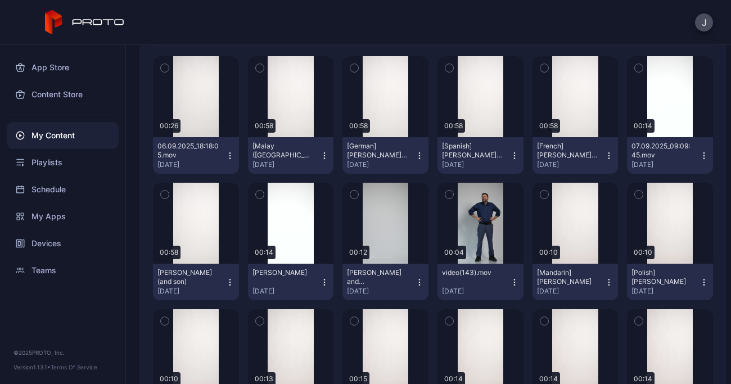
click at [226, 155] on icon "button" at bounding box center [230, 155] width 9 height 9
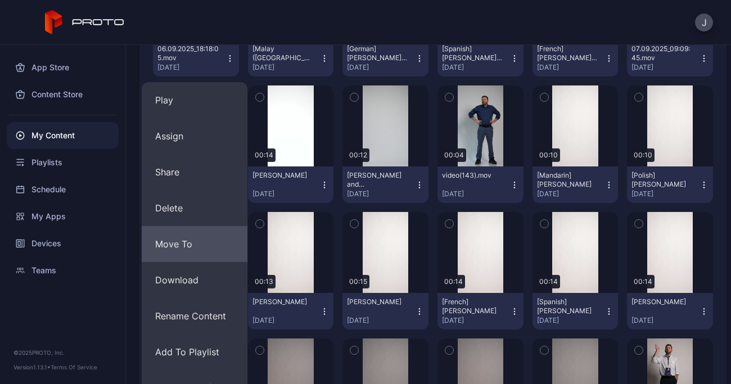
scroll to position [246, 0]
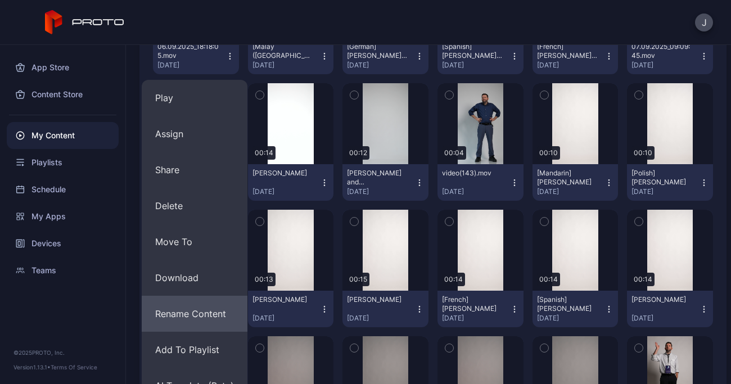
click at [190, 319] on button "Rename Content" at bounding box center [195, 314] width 106 height 36
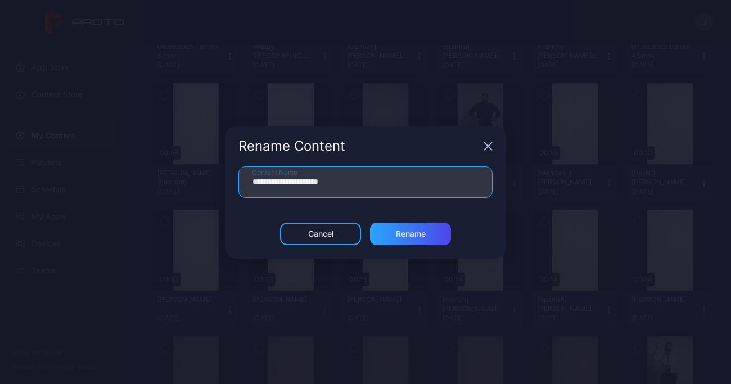
drag, startPoint x: 401, startPoint y: 178, endPoint x: 170, endPoint y: 175, distance: 230.6
click at [170, 175] on div "**********" at bounding box center [365, 192] width 731 height 384
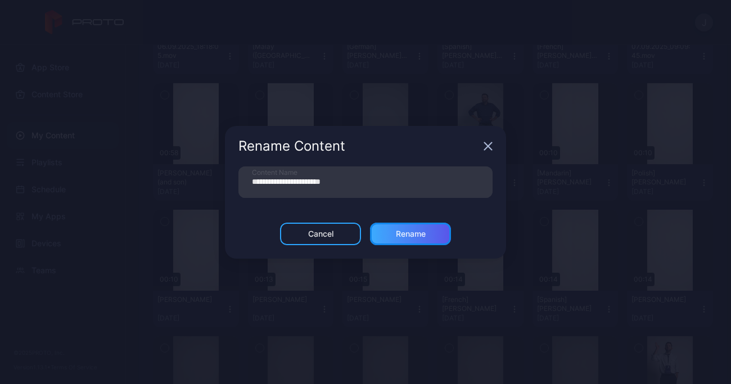
click at [425, 240] on div "Rename" at bounding box center [410, 234] width 81 height 22
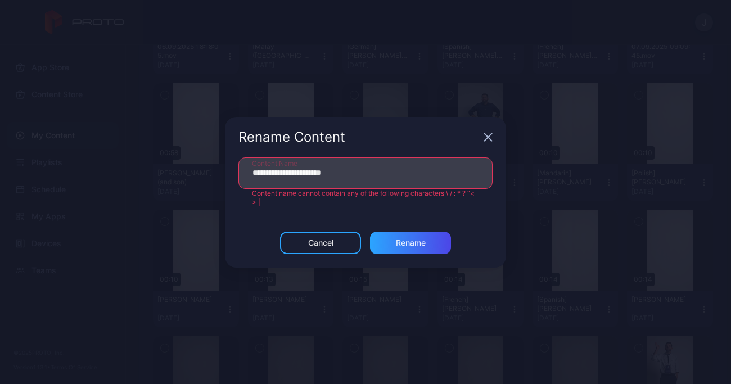
click at [327, 173] on input "**********" at bounding box center [365, 172] width 254 height 31
click at [291, 170] on input "**********" at bounding box center [365, 172] width 254 height 31
click at [292, 171] on input "**********" at bounding box center [365, 172] width 254 height 31
click at [319, 170] on input "**********" at bounding box center [365, 172] width 254 height 31
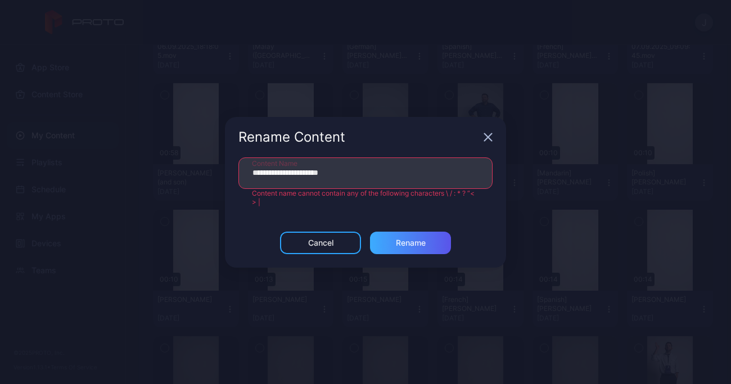
type input "**********"
click at [431, 251] on div "Cancel Rename" at bounding box center [365, 250] width 281 height 36
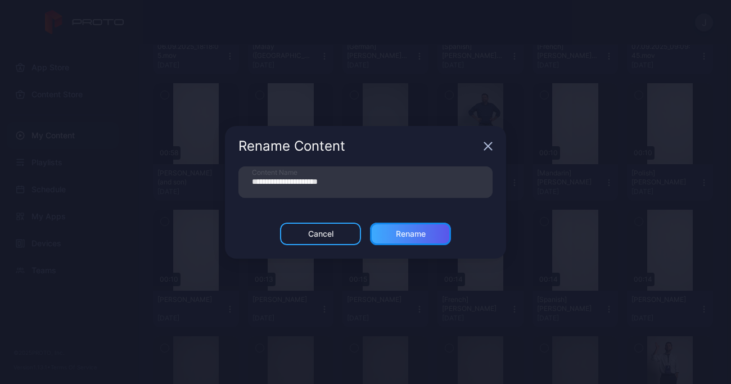
click at [427, 233] on button "Rename" at bounding box center [410, 234] width 81 height 22
